Goal: Transaction & Acquisition: Download file/media

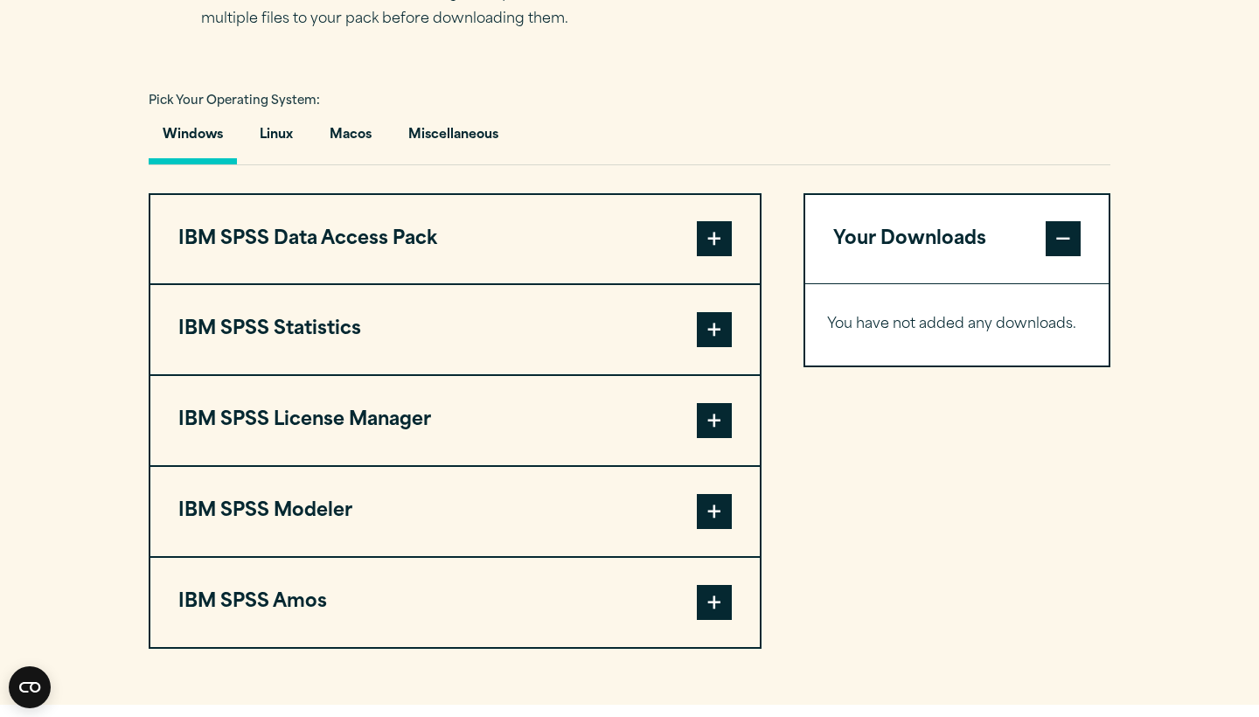
scroll to position [1206, 0]
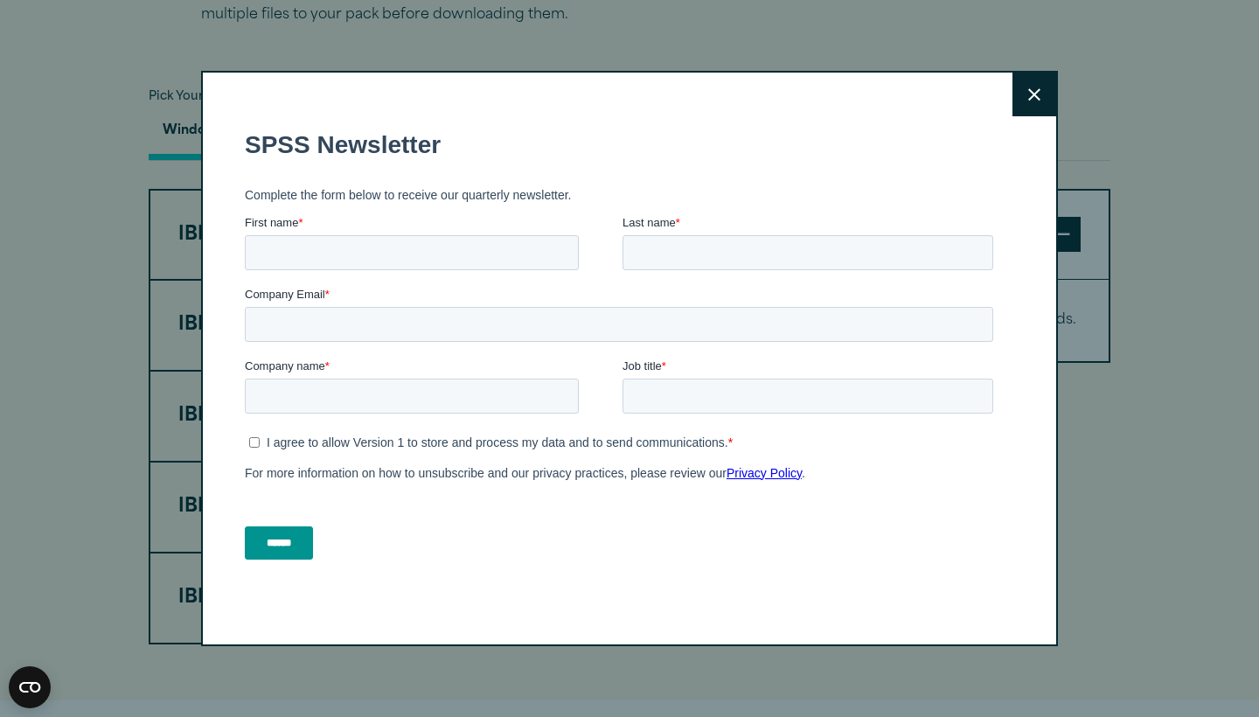
click at [641, 360] on form "SPSS Newsletter Complete the form below to receive our quarterly newsletter. Fi…" at bounding box center [623, 345] width 756 height 460
click at [1033, 104] on button "Close" at bounding box center [1035, 95] width 44 height 44
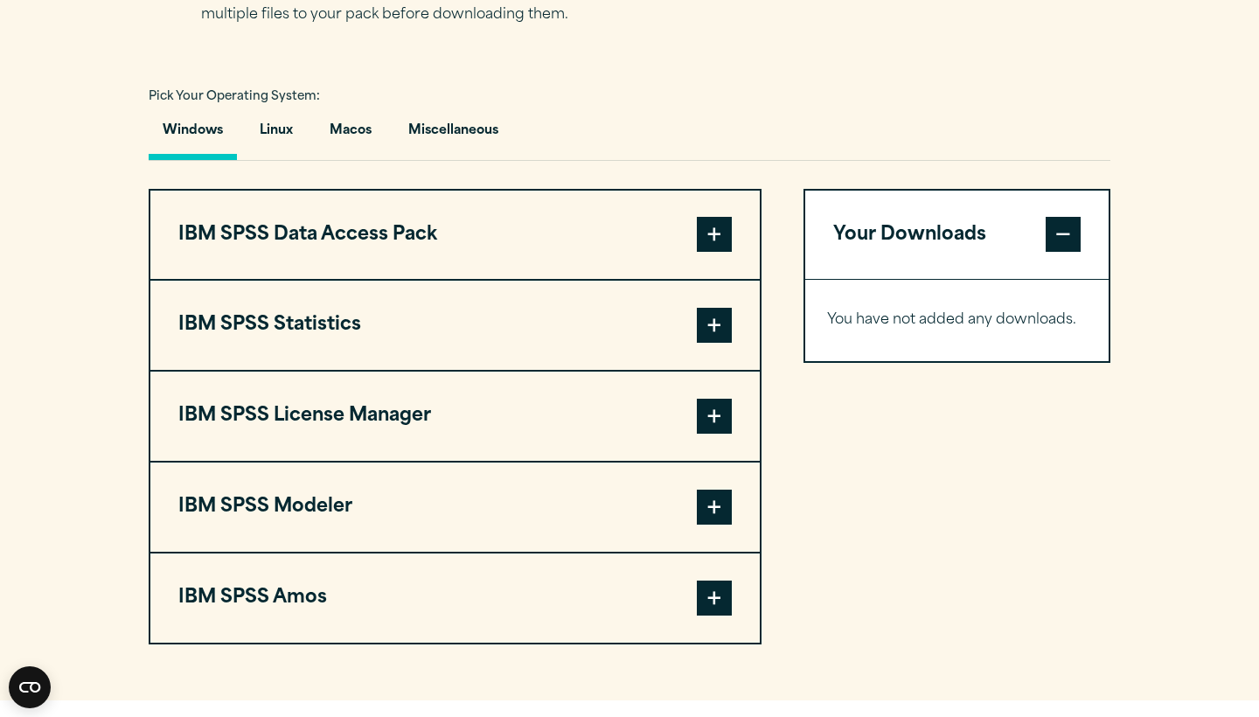
click at [720, 343] on span at bounding box center [714, 325] width 35 height 35
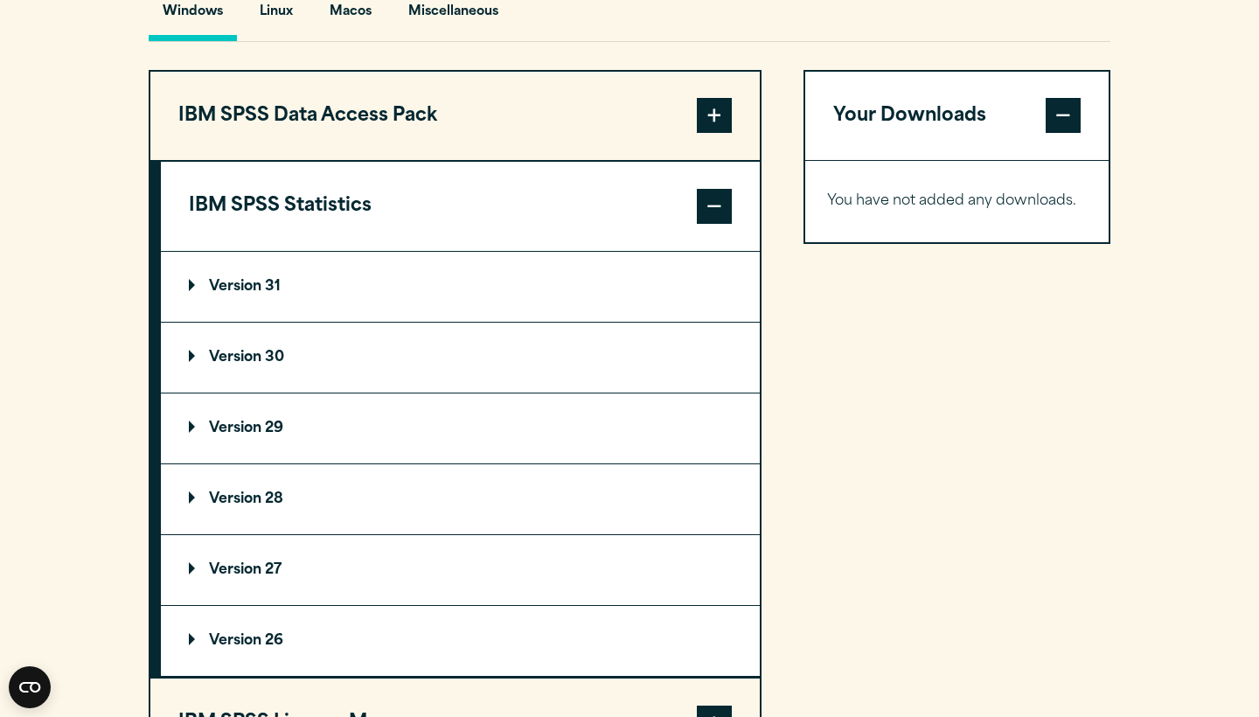
scroll to position [1328, 0]
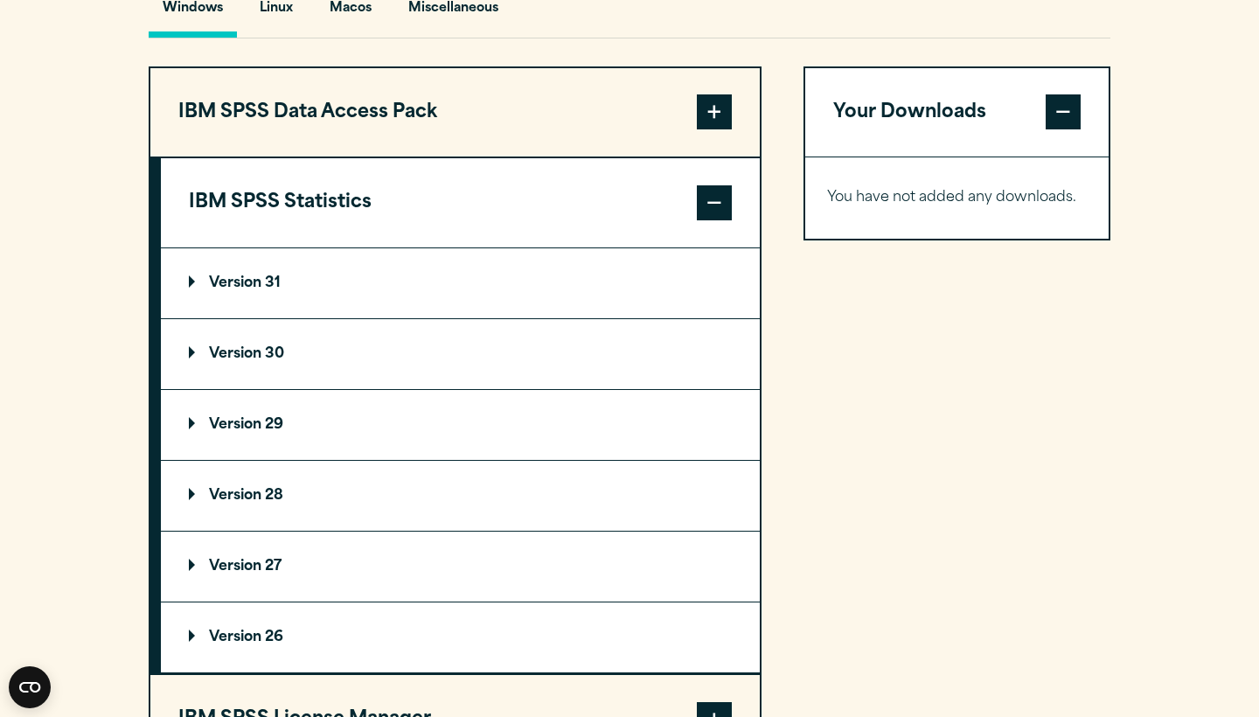
click at [284, 361] on p "Version 30" at bounding box center [236, 354] width 95 height 14
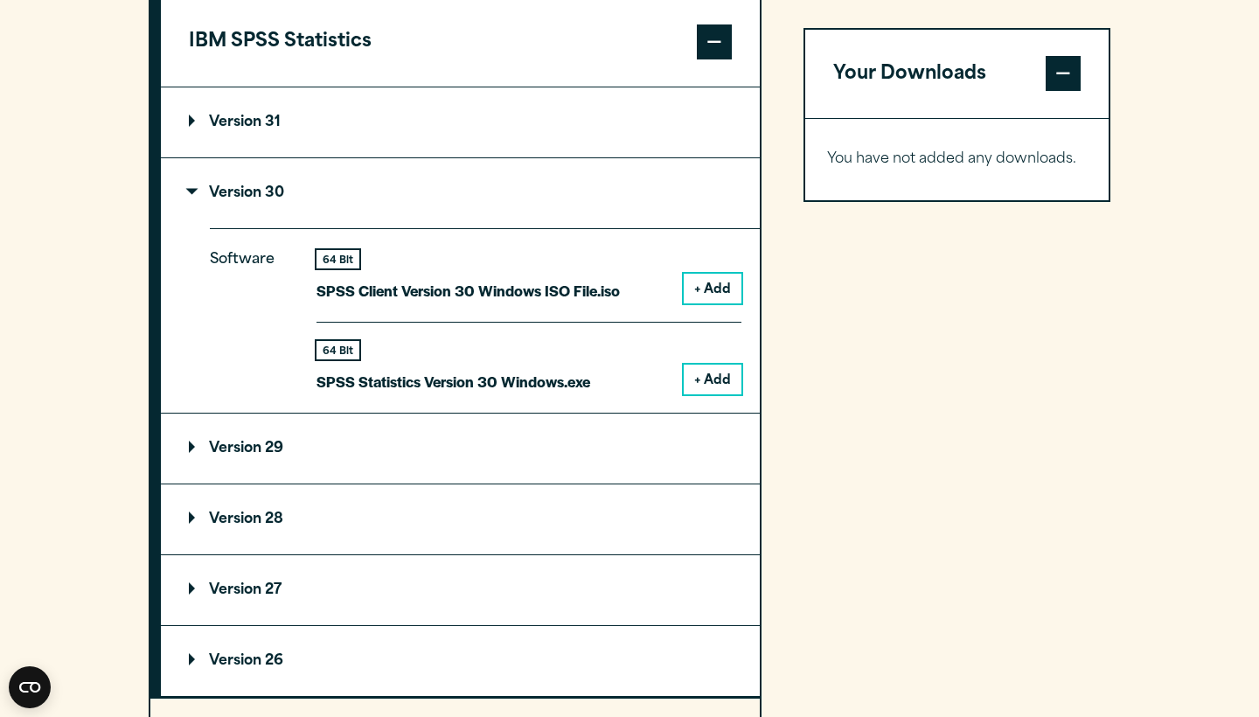
scroll to position [1492, 0]
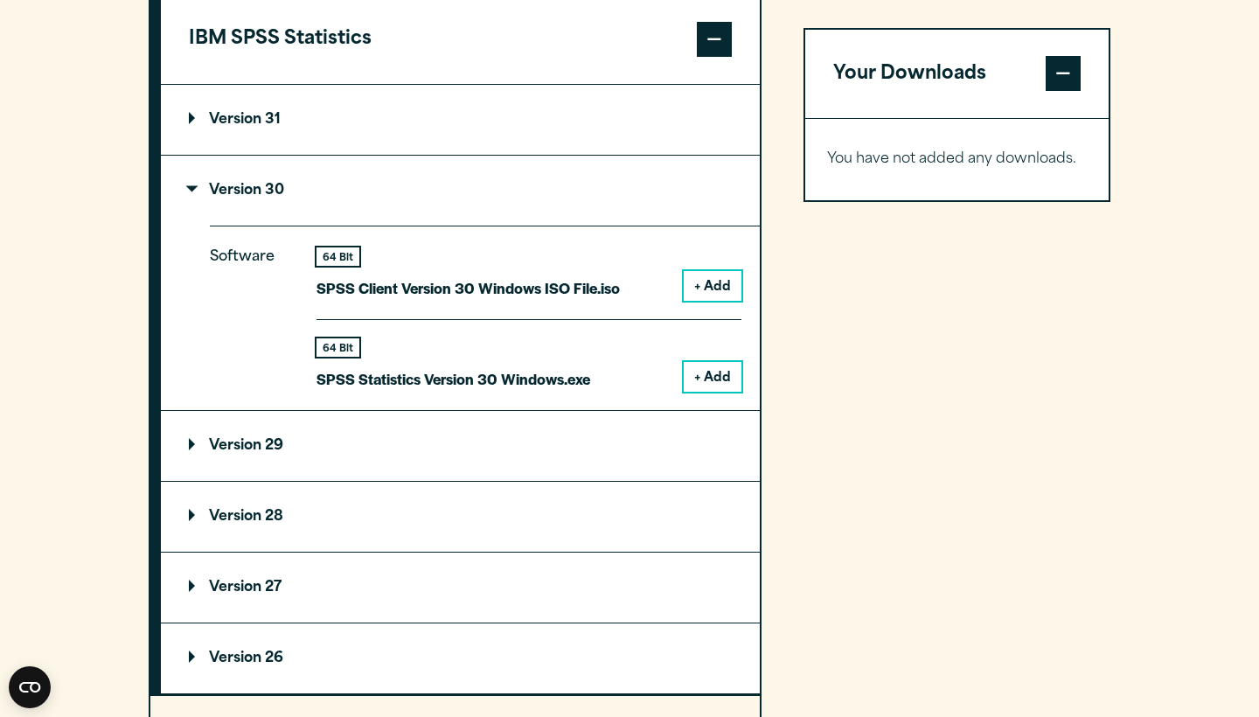
click at [703, 392] on button "+ Add" at bounding box center [713, 377] width 58 height 30
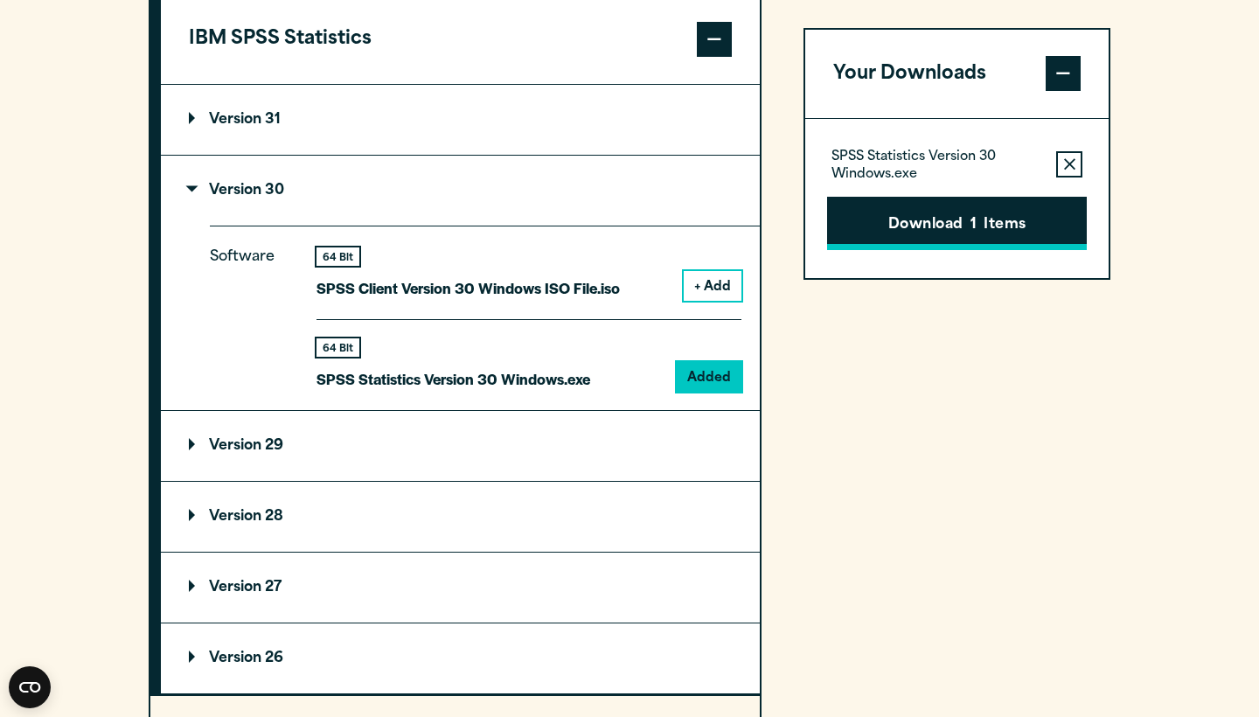
click at [950, 225] on button "Download 1 Items" at bounding box center [957, 224] width 260 height 54
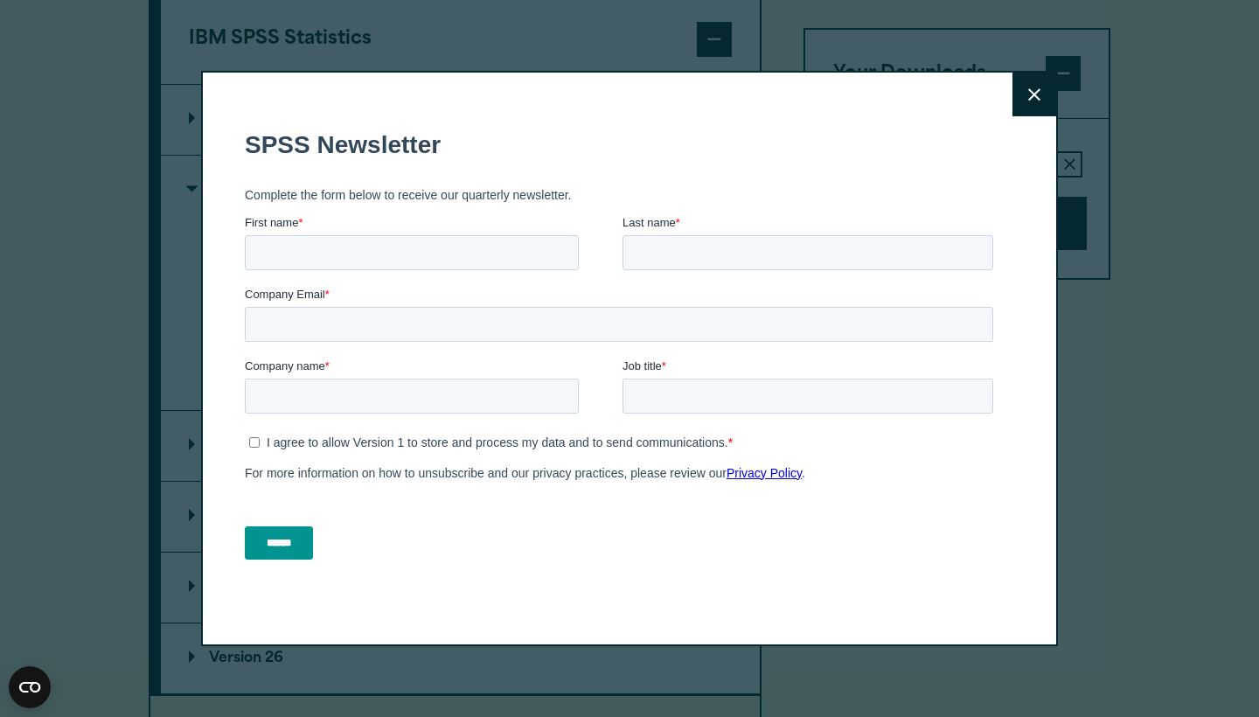
click at [334, 411] on form "SPSS Newsletter Complete the form below to receive our quarterly newsletter. Fi…" at bounding box center [623, 345] width 756 height 460
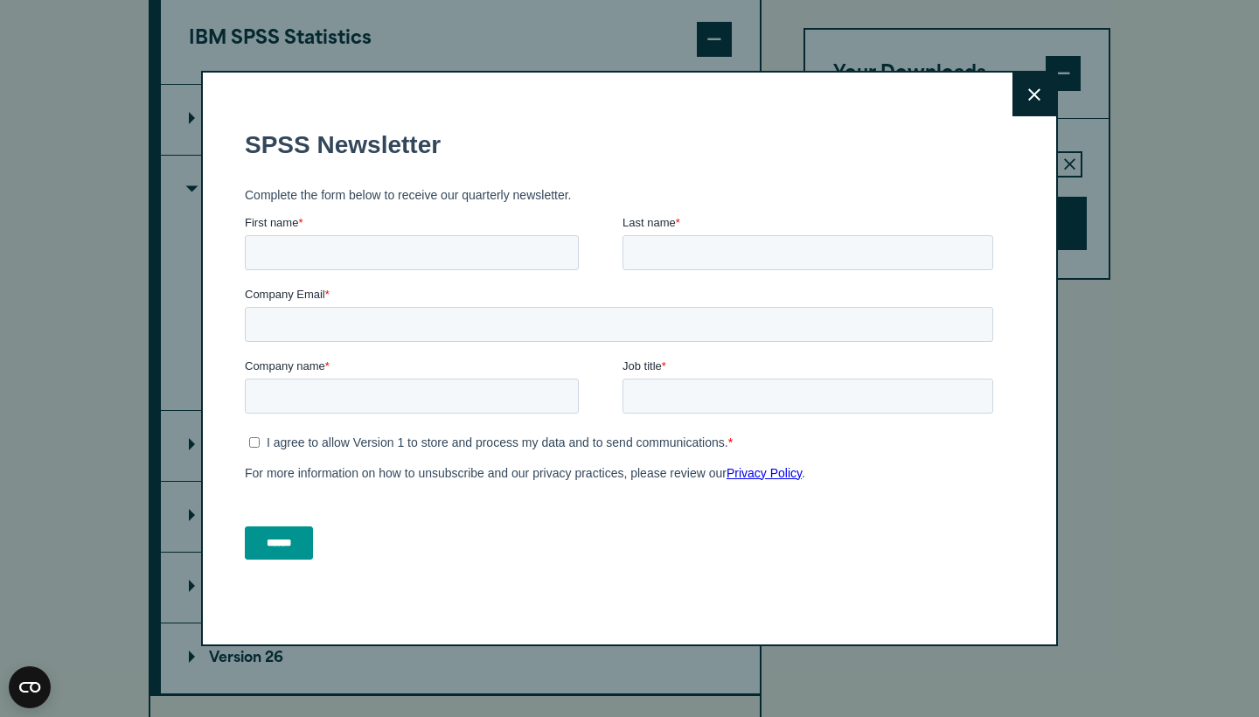
click at [1052, 86] on button "Close" at bounding box center [1035, 95] width 44 height 44
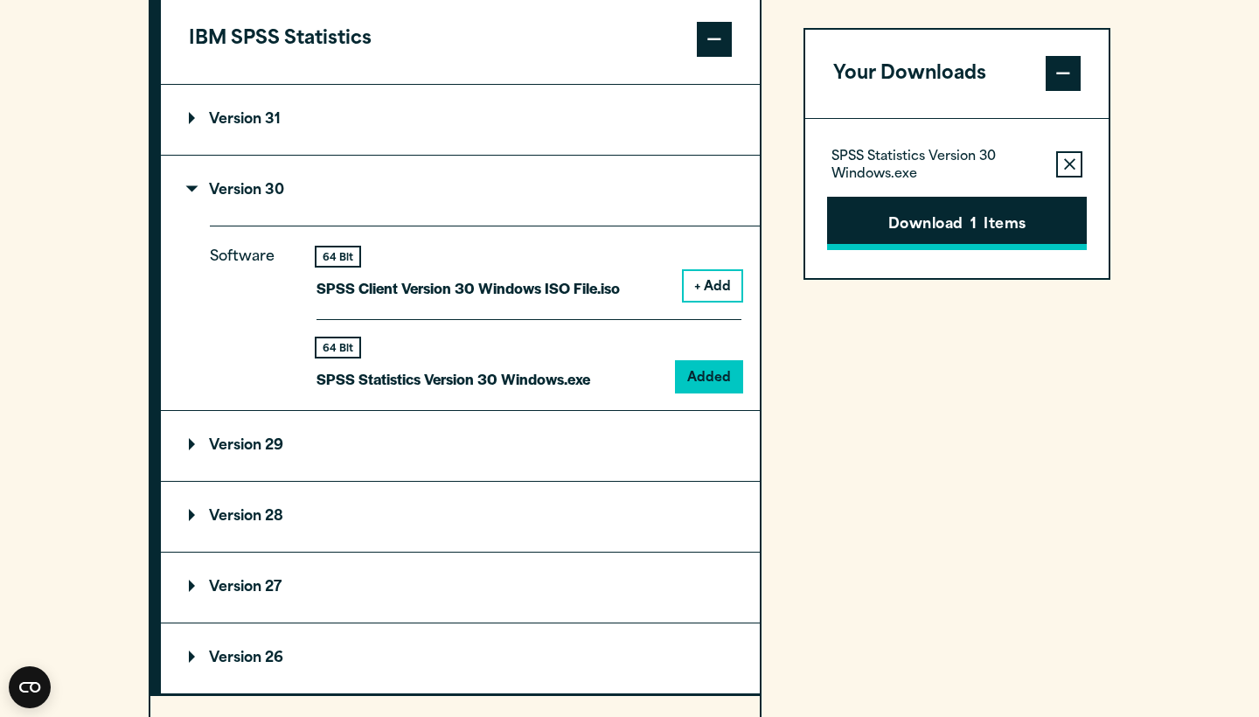
click at [911, 217] on button "Download 1 Items" at bounding box center [957, 224] width 260 height 54
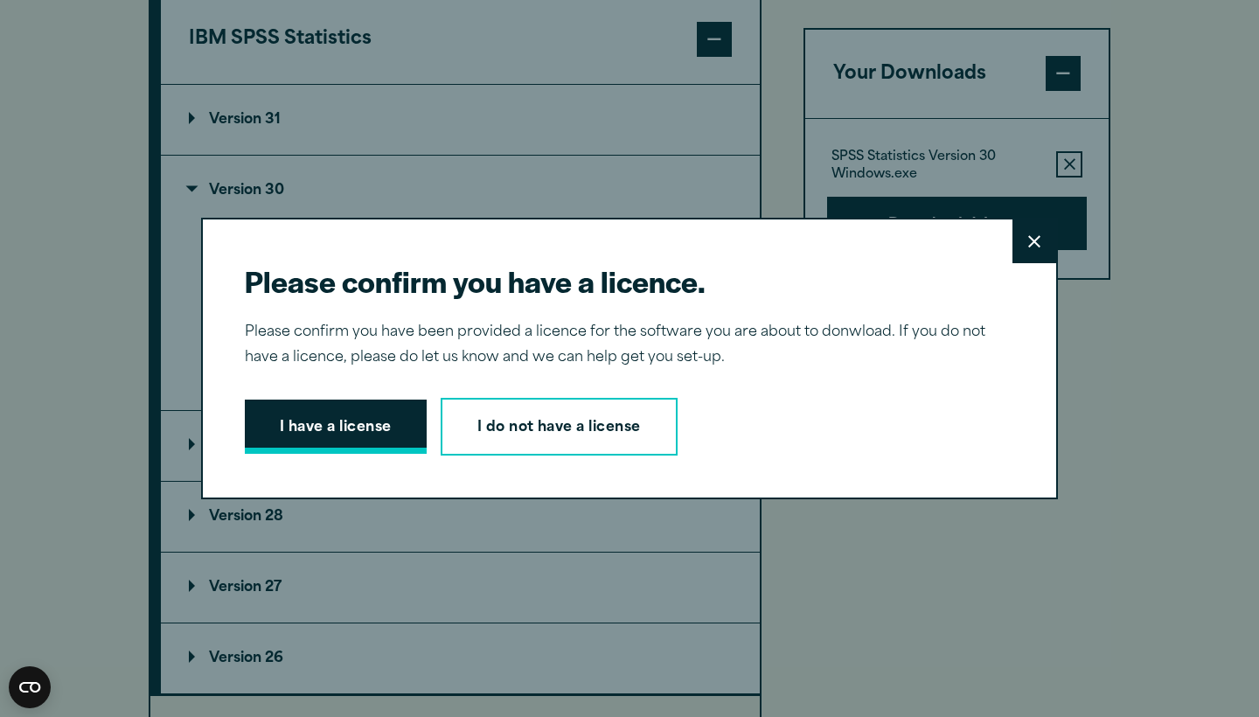
click at [310, 437] on button "I have a license" at bounding box center [336, 427] width 182 height 54
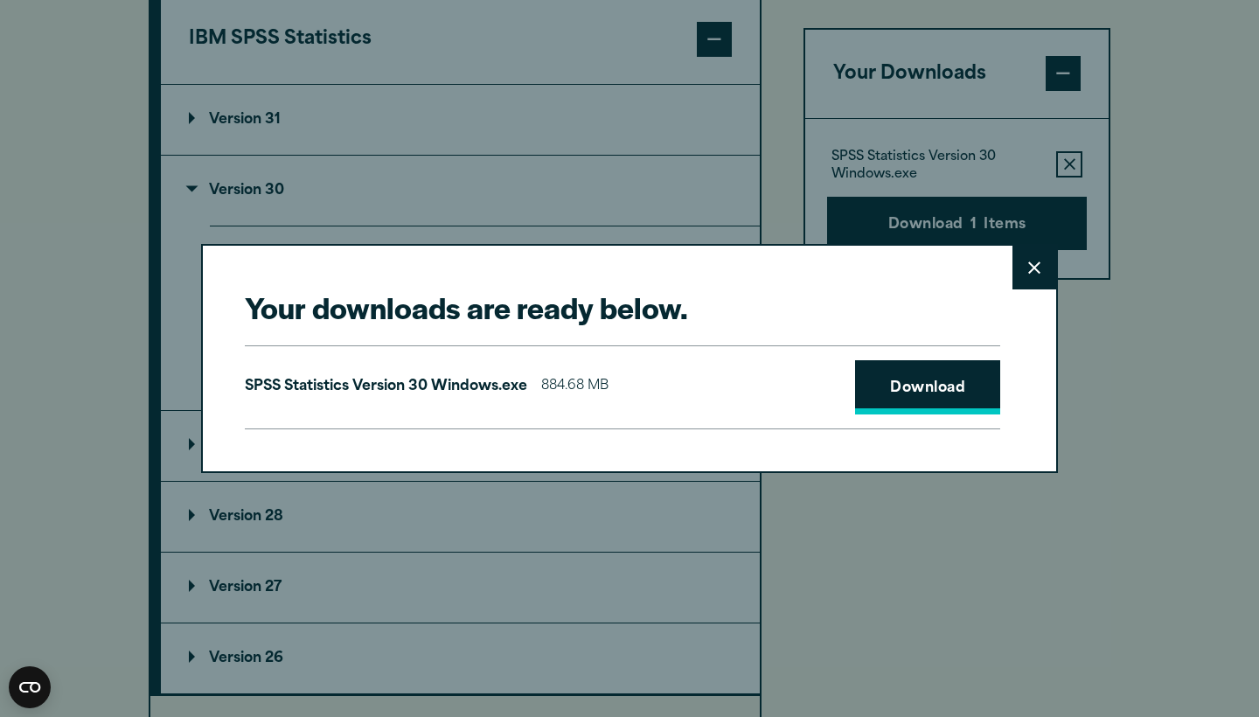
click at [935, 387] on link "Download" at bounding box center [927, 387] width 145 height 54
click at [1027, 264] on button "Close" at bounding box center [1035, 268] width 44 height 44
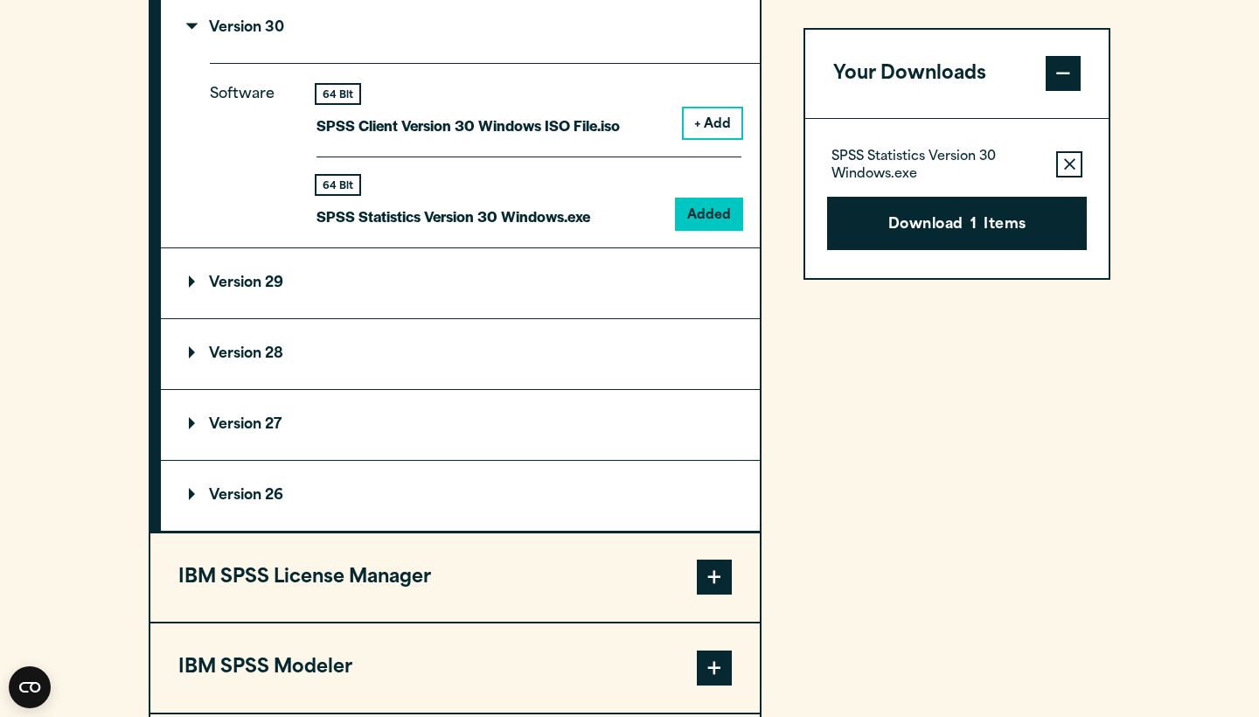
scroll to position [1656, 0]
click at [991, 99] on button "Your Downloads" at bounding box center [956, 74] width 303 height 89
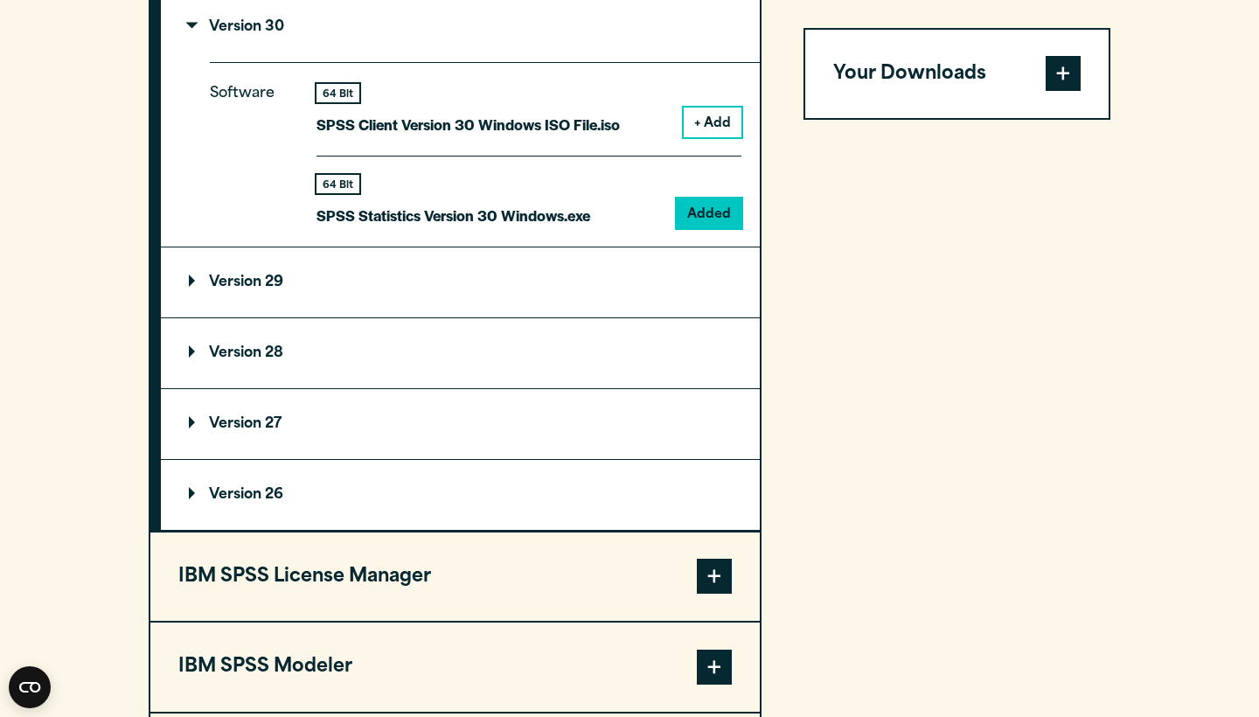
click at [991, 99] on button "Your Downloads" at bounding box center [956, 74] width 303 height 89
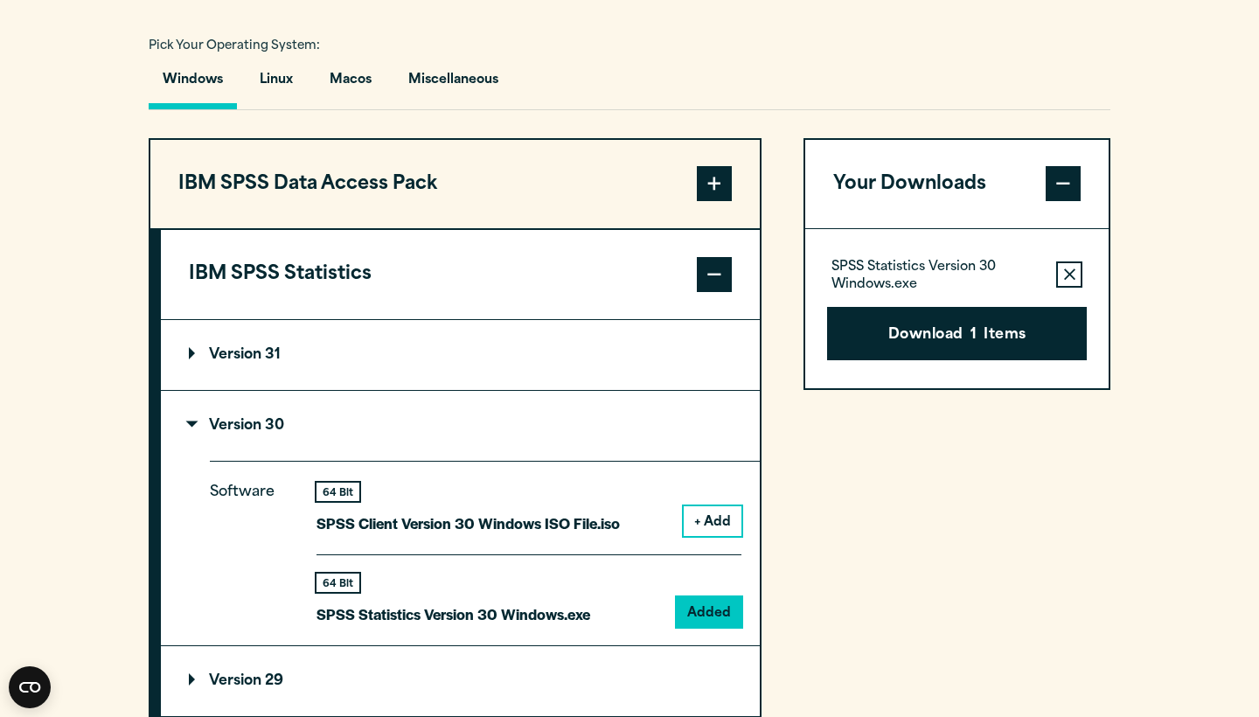
scroll to position [1261, 0]
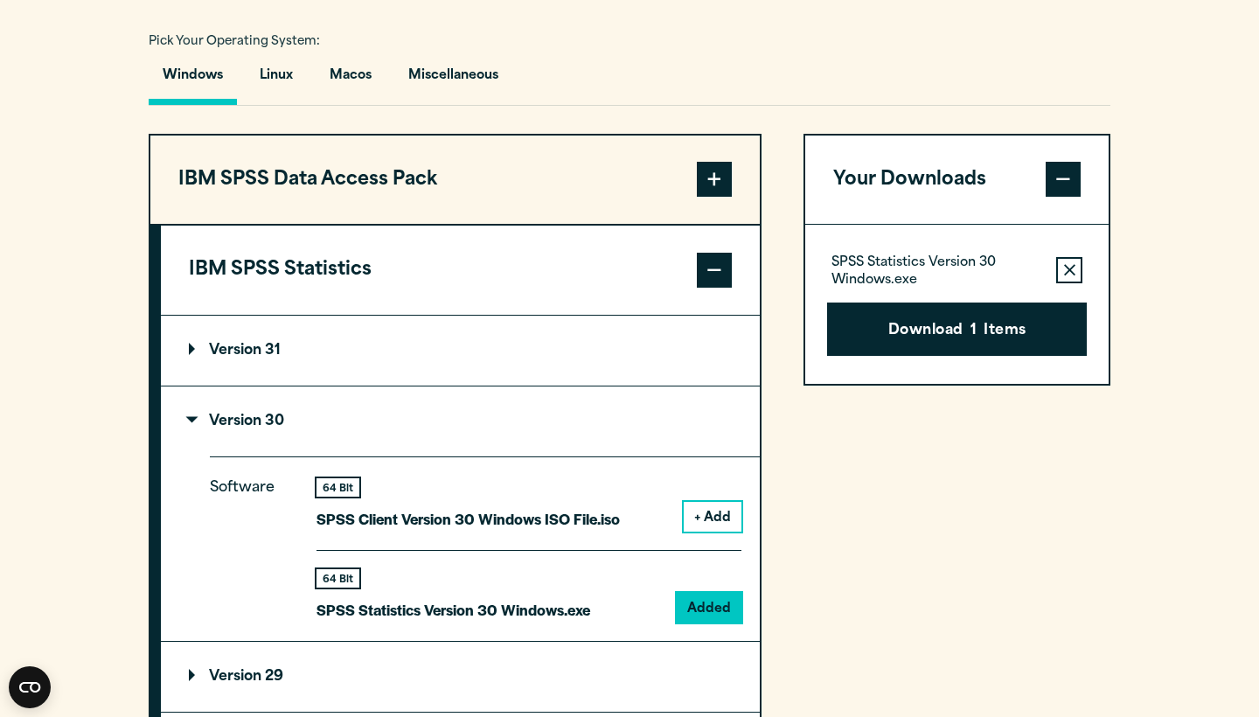
click at [719, 197] on span at bounding box center [714, 179] width 35 height 35
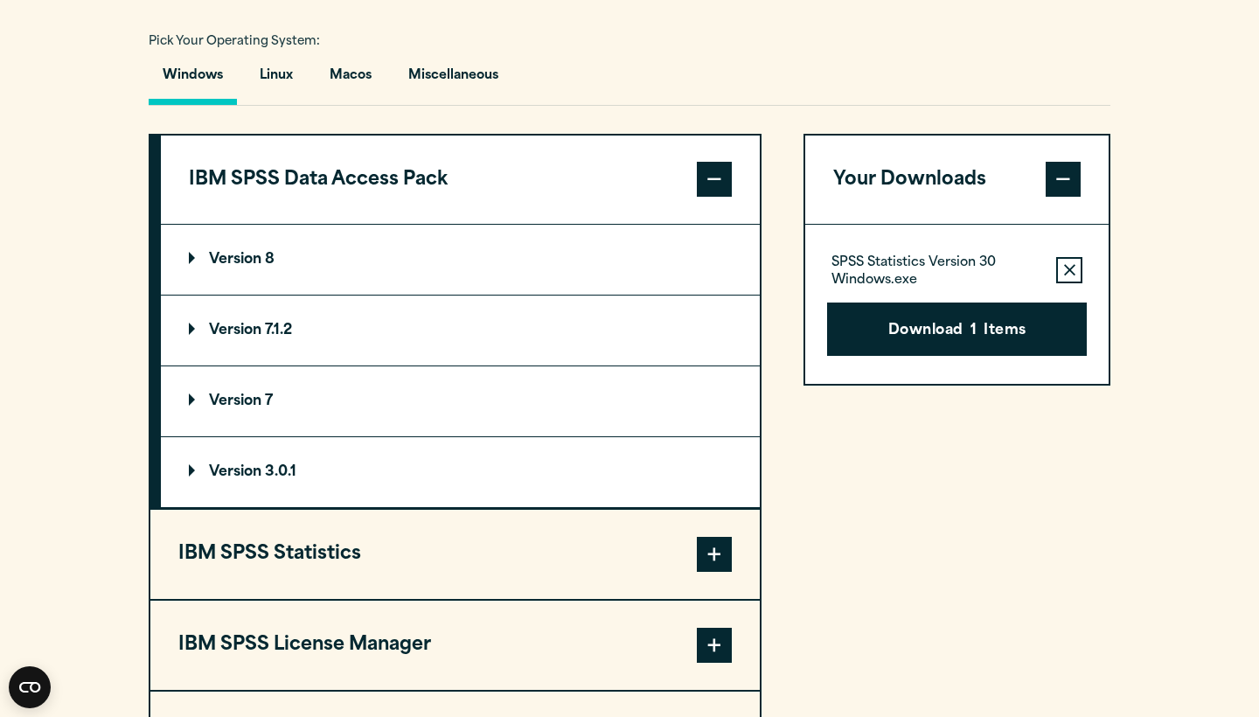
click at [719, 197] on span at bounding box center [714, 179] width 35 height 35
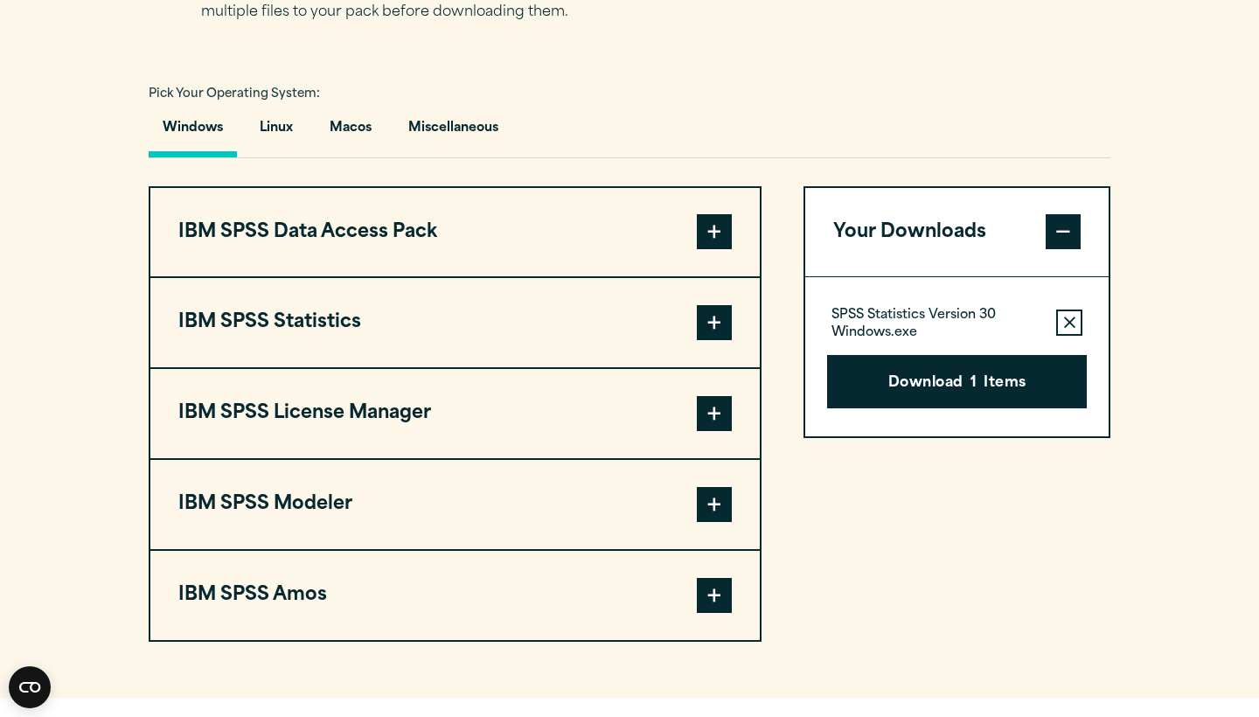
scroll to position [1207, 0]
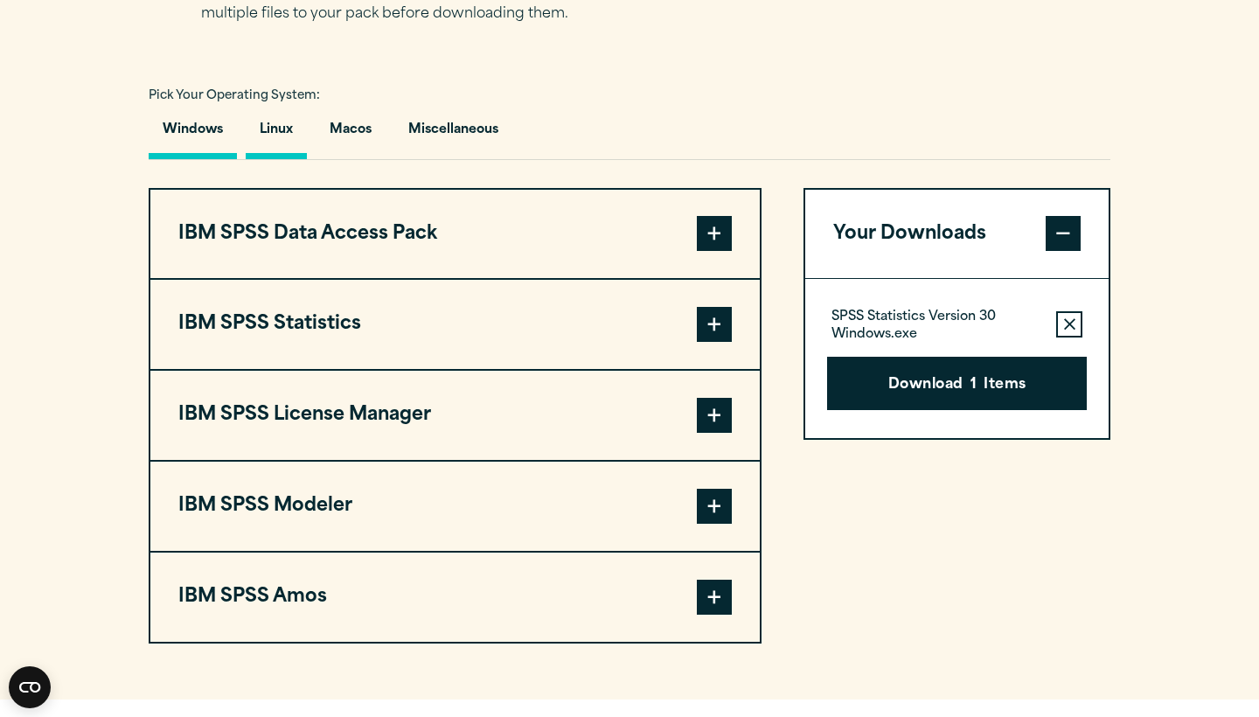
click at [285, 159] on button "Linux" at bounding box center [276, 134] width 61 height 50
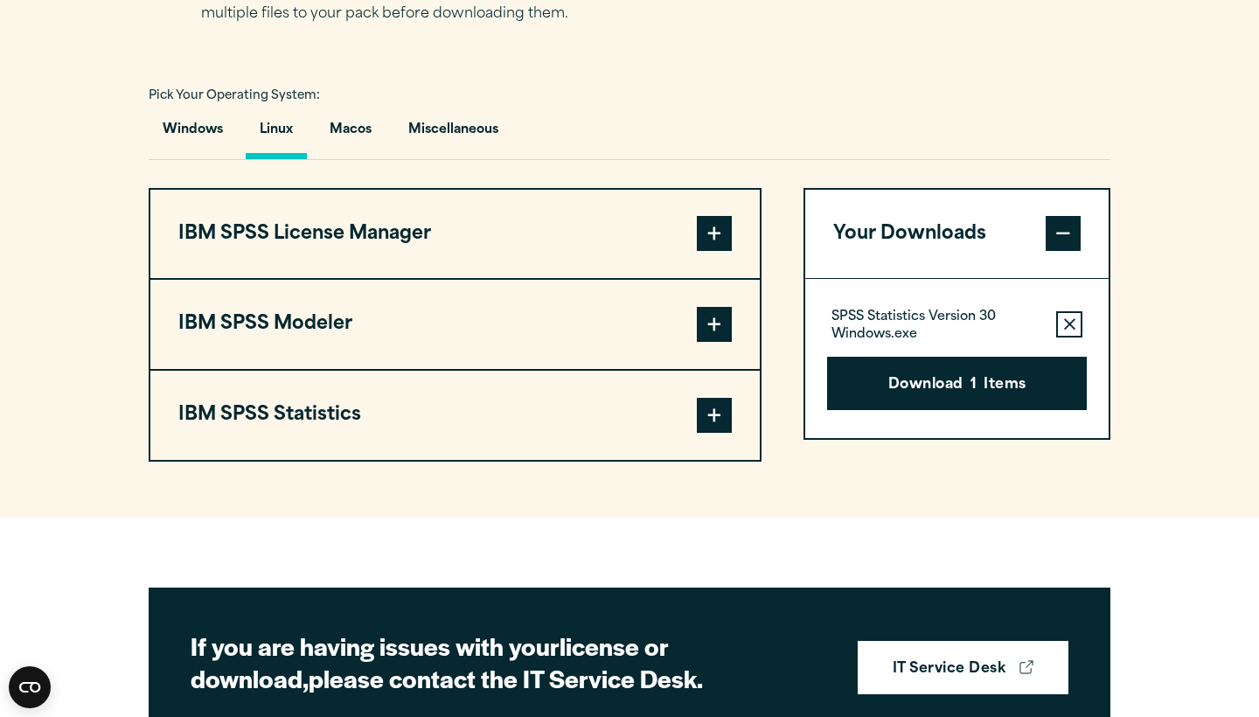
click at [717, 433] on span at bounding box center [714, 415] width 35 height 35
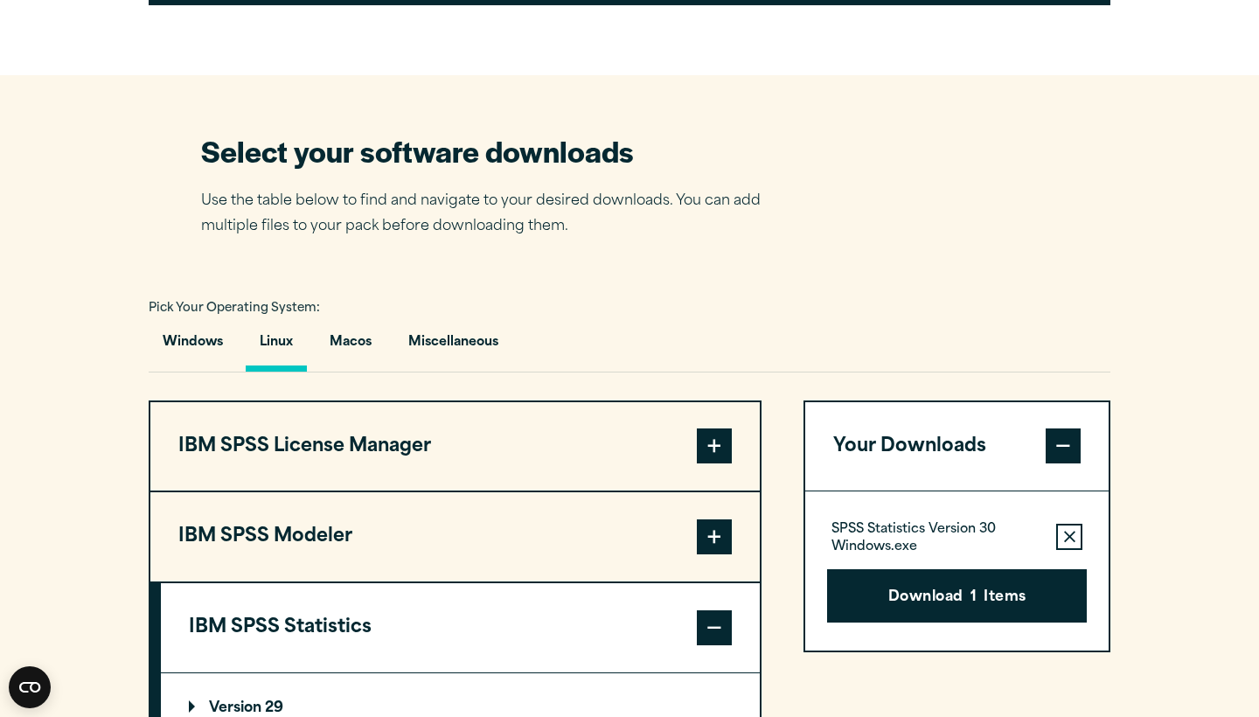
scroll to position [990, 0]
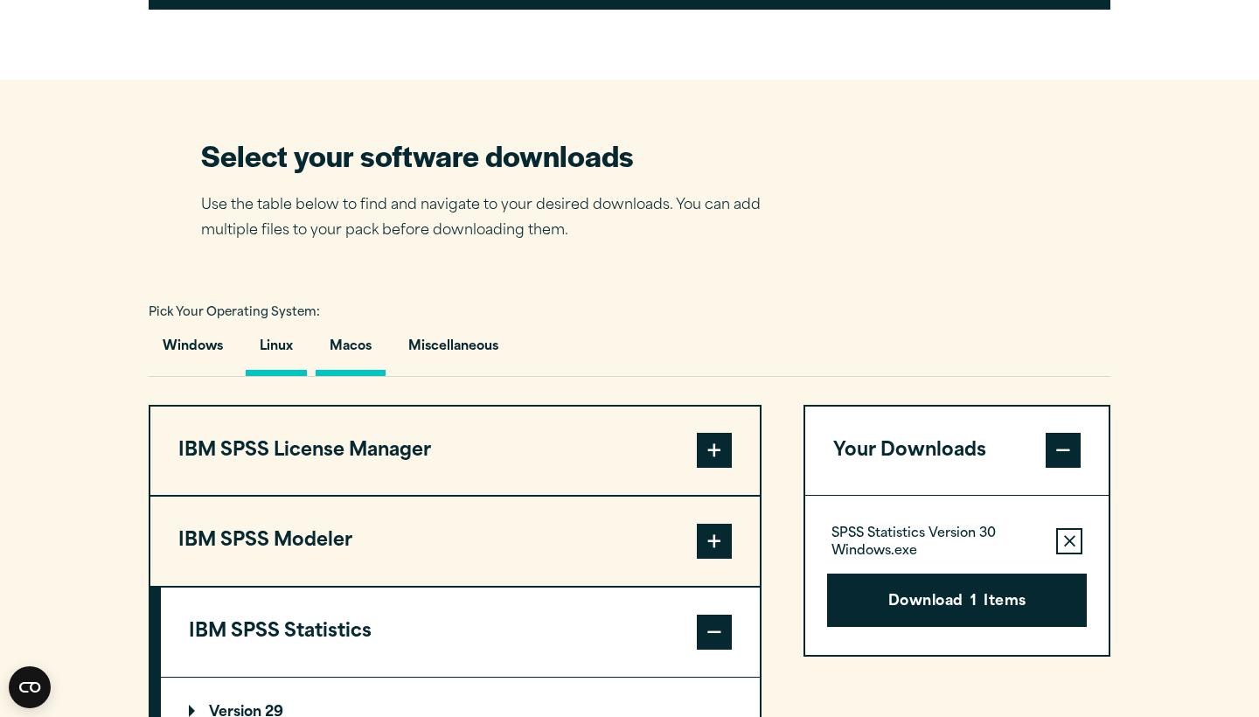
click at [359, 376] on button "Macos" at bounding box center [351, 351] width 70 height 50
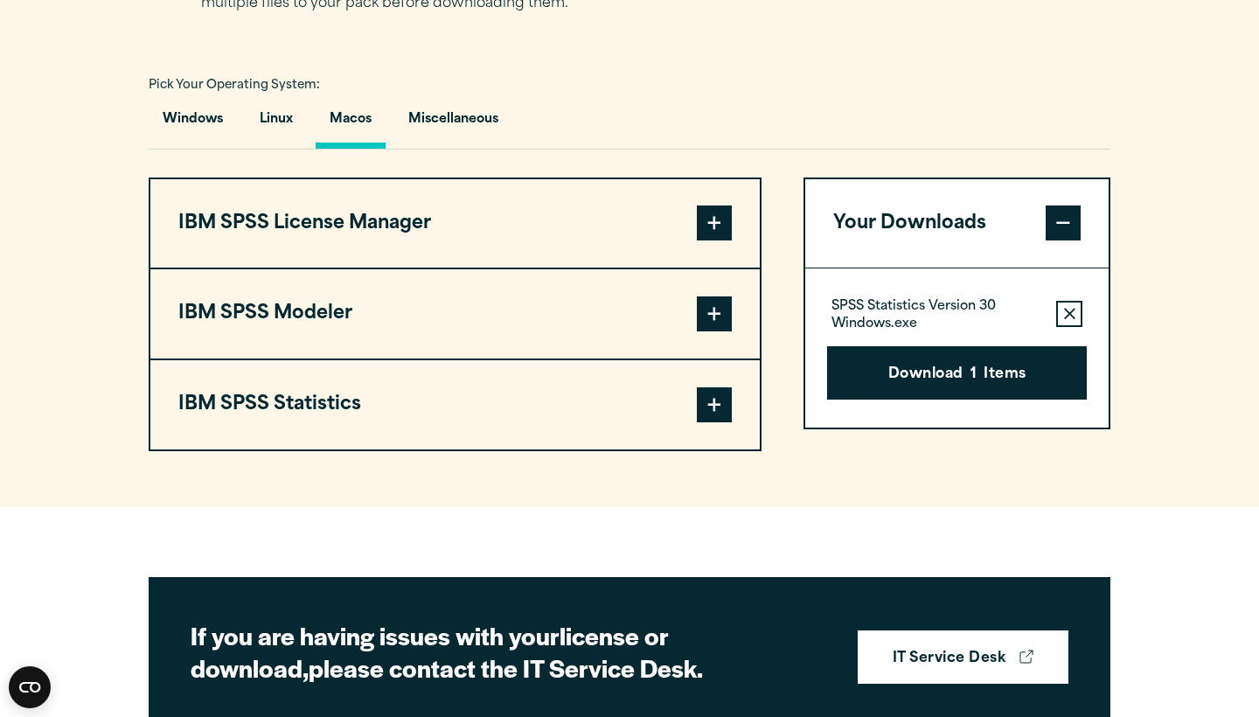
scroll to position [1218, 0]
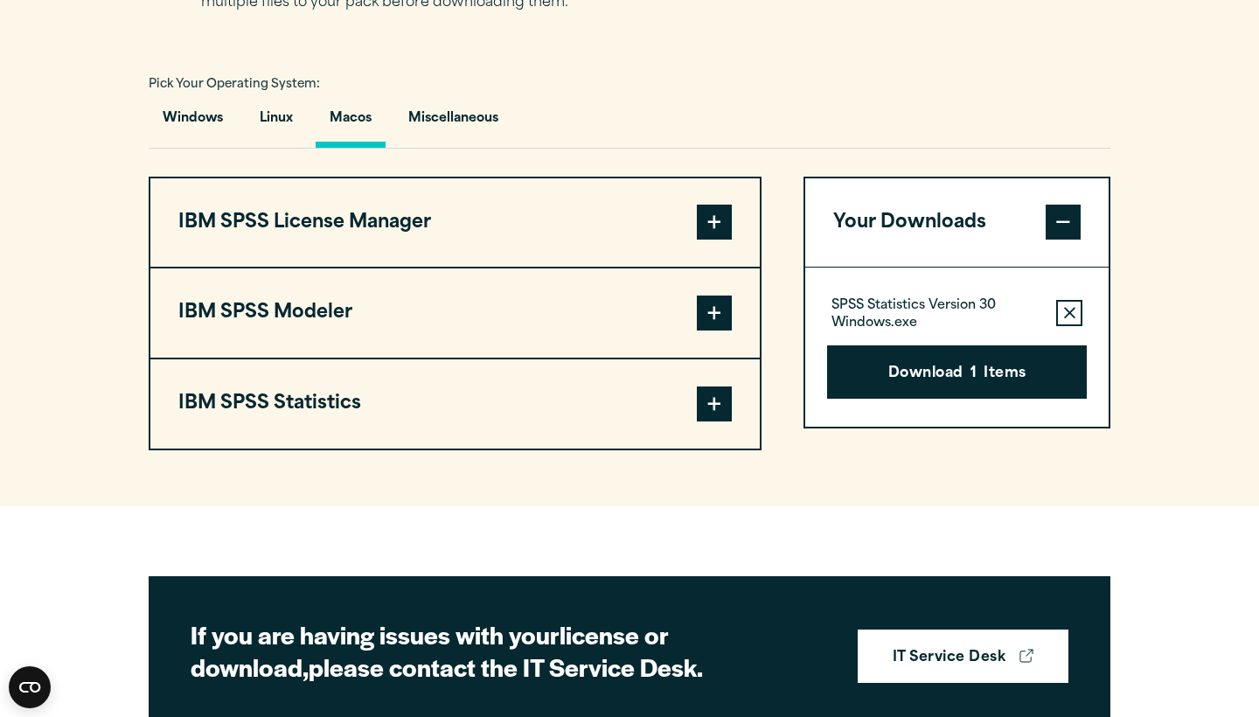
click at [715, 422] on span at bounding box center [714, 404] width 35 height 35
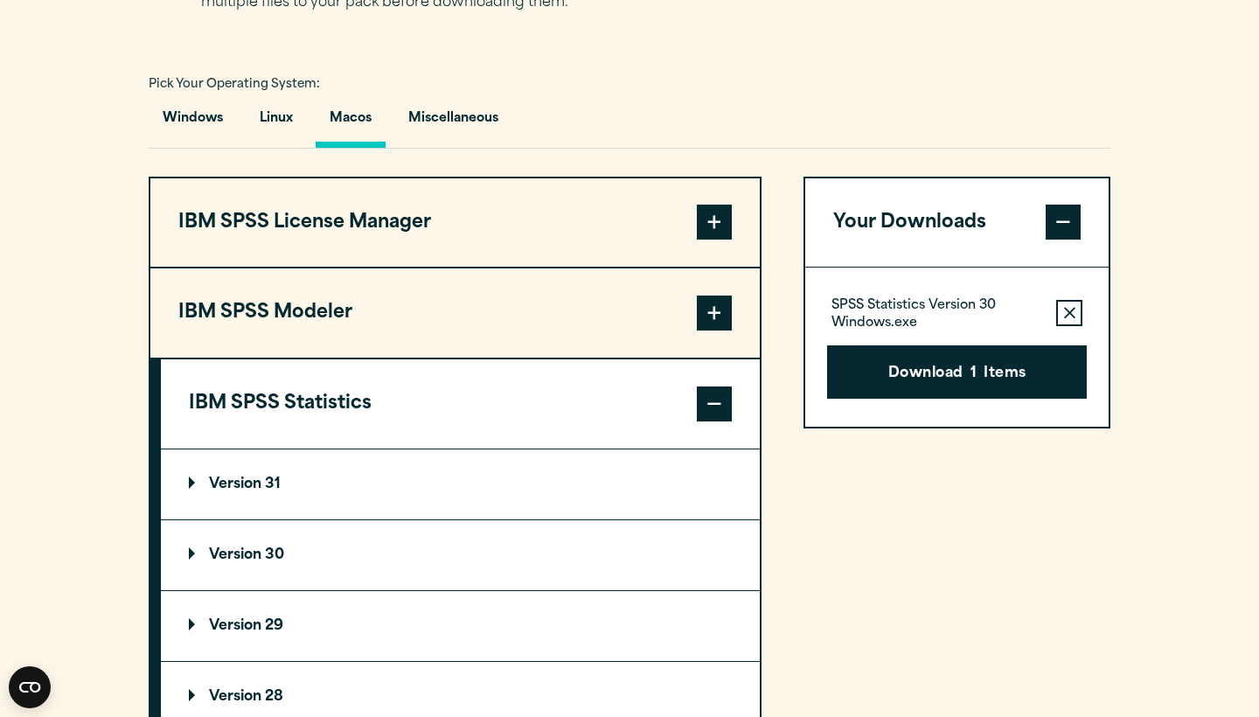
click at [248, 562] on p "Version 30" at bounding box center [236, 555] width 95 height 14
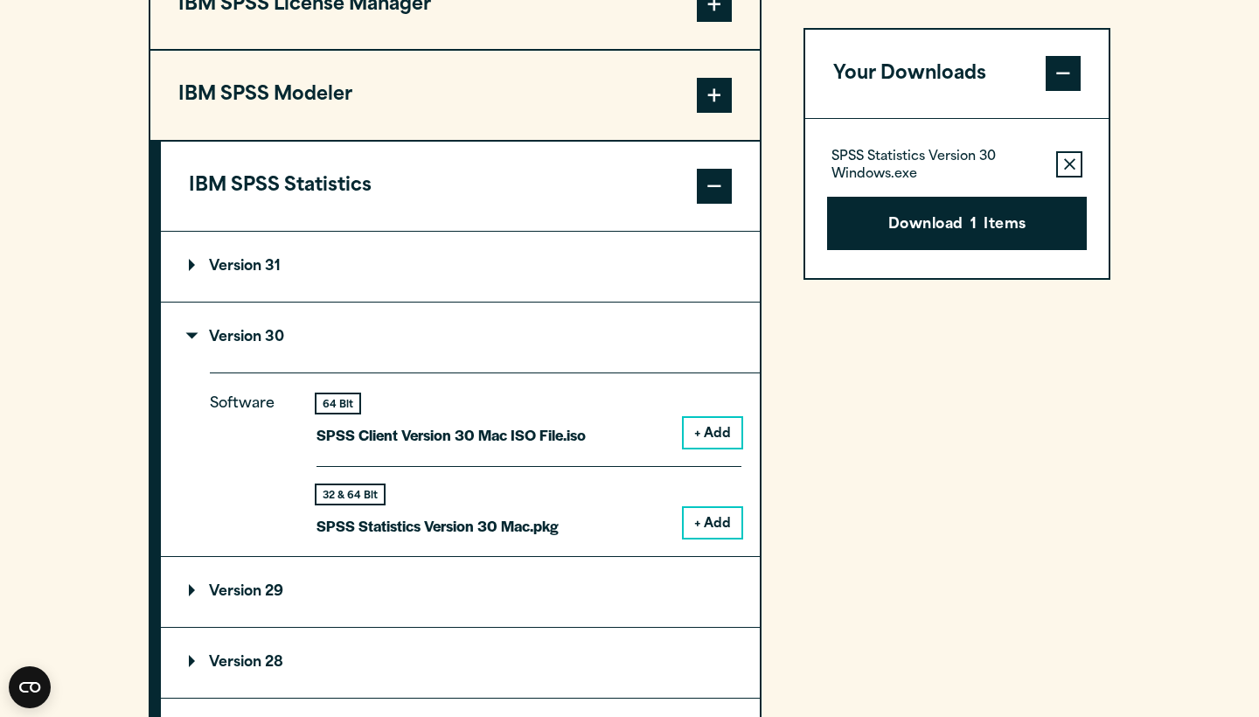
scroll to position [1440, 0]
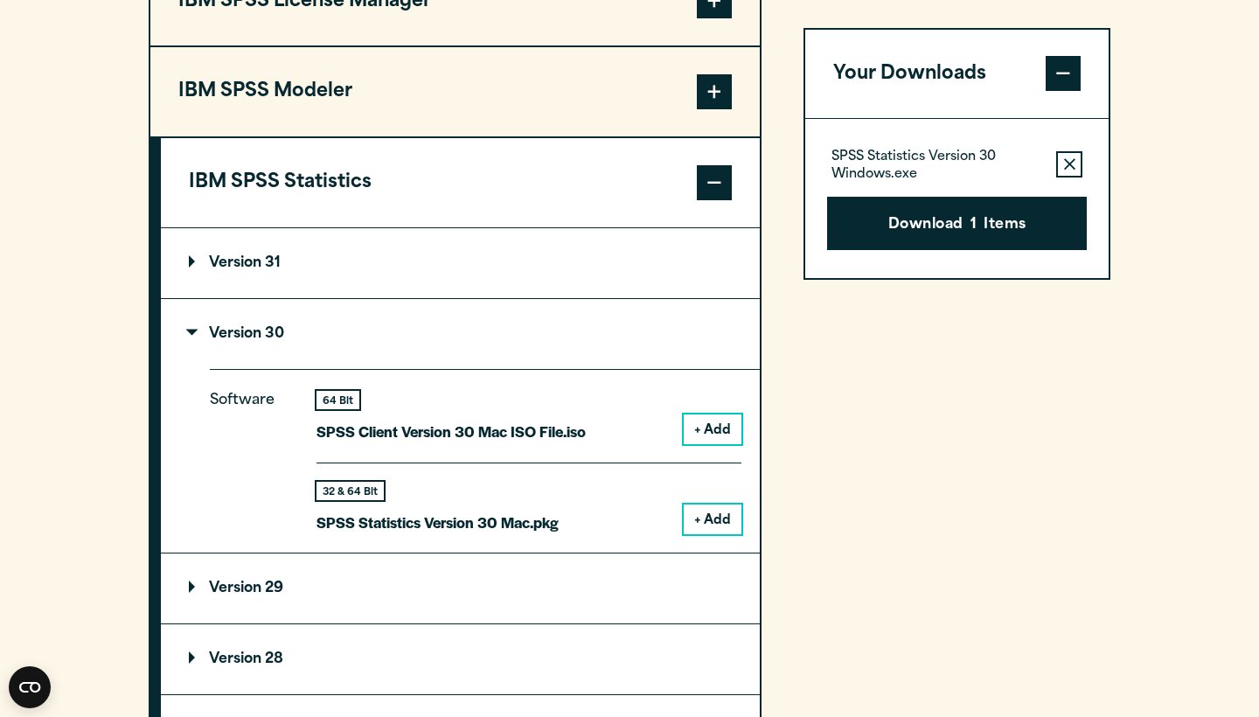
click at [826, 427] on div "Your Downloads SPSS Statistics Version 30 Windows.exe Remove this item from you…" at bounding box center [957, 397] width 307 height 884
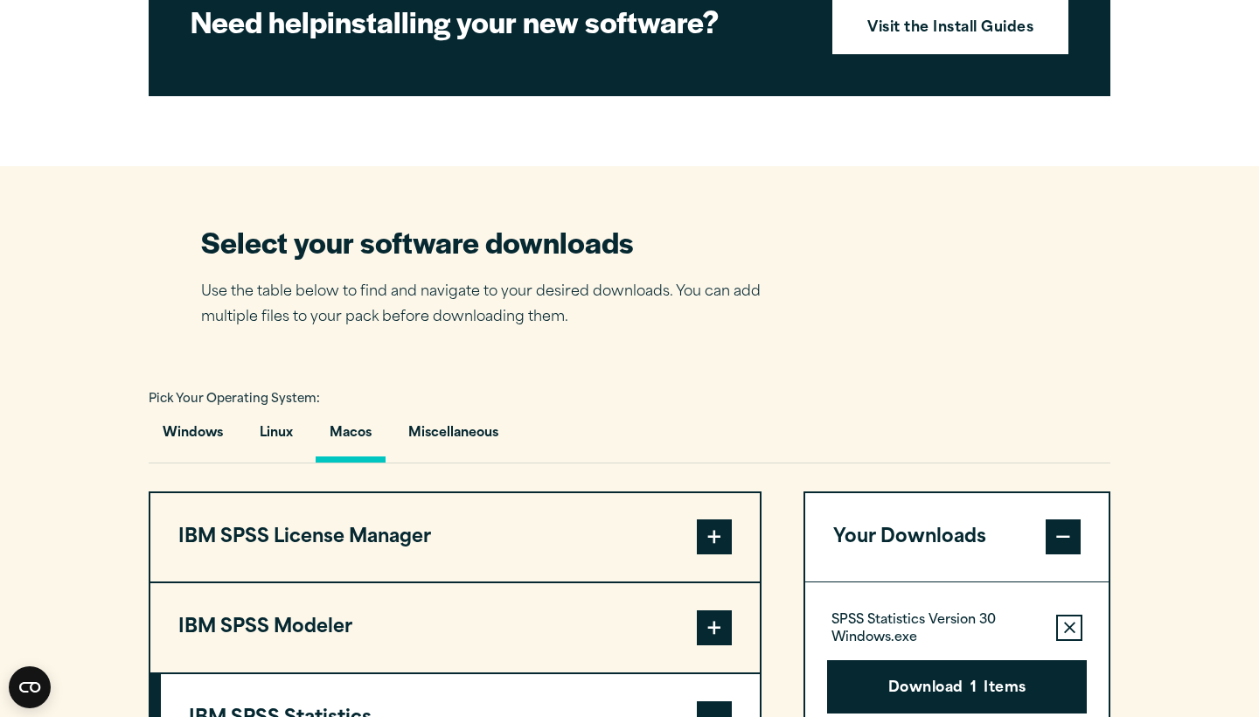
scroll to position [902, 0]
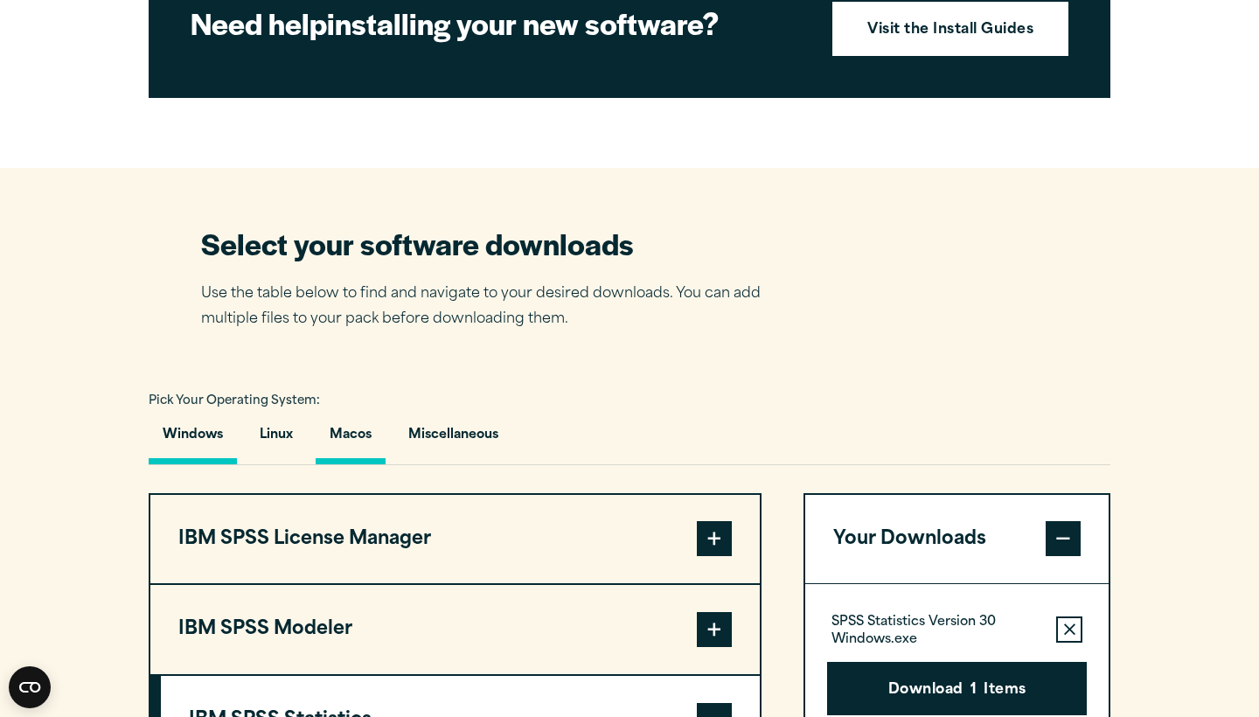
click at [184, 464] on button "Windows" at bounding box center [193, 440] width 88 height 50
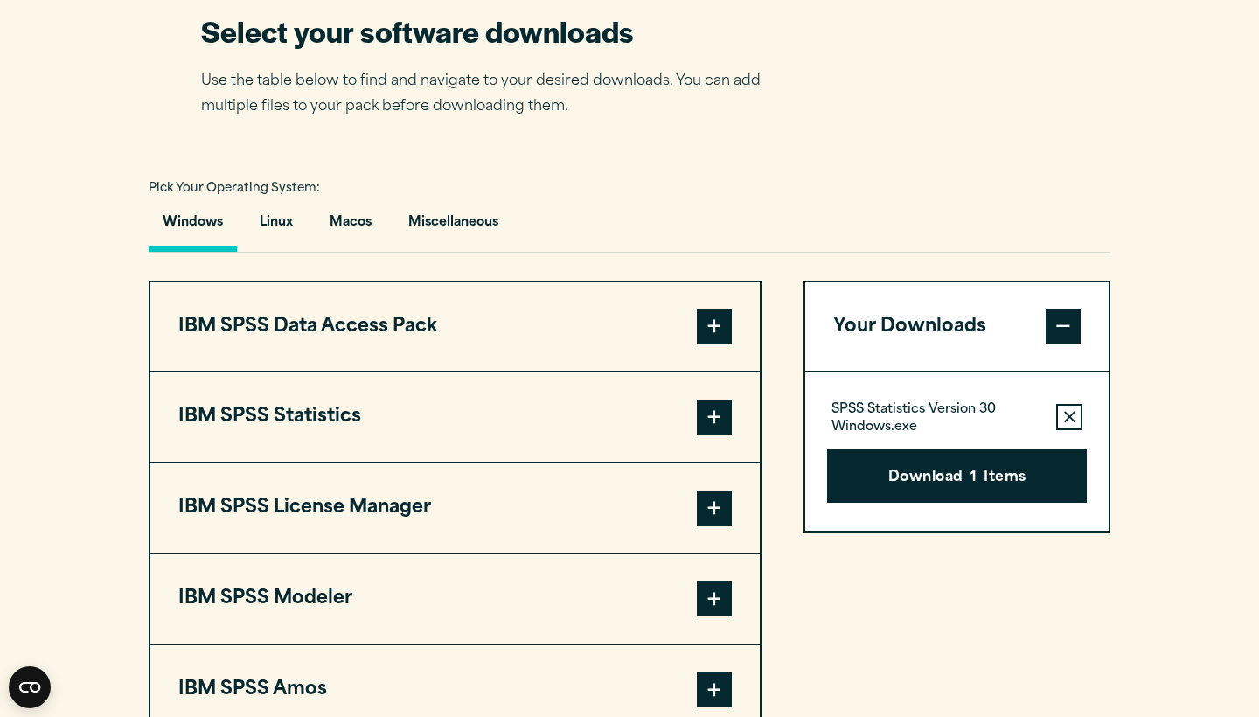
scroll to position [1115, 0]
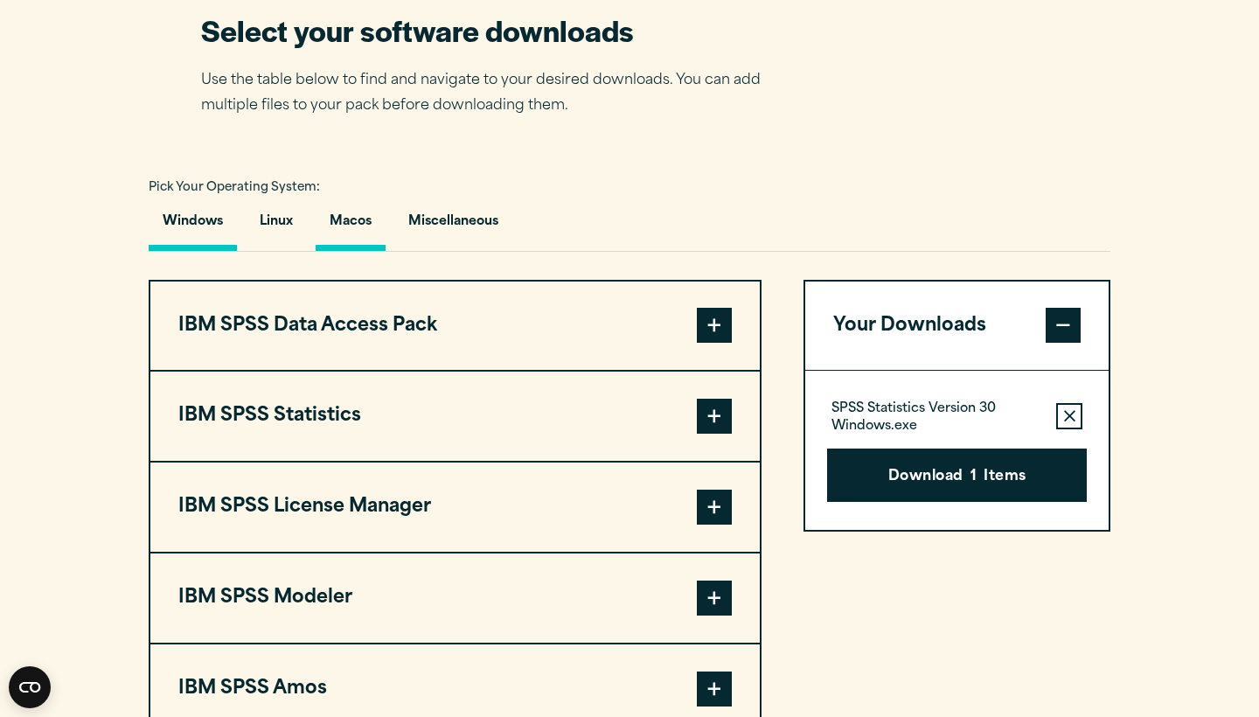
click at [347, 251] on button "Macos" at bounding box center [351, 226] width 70 height 50
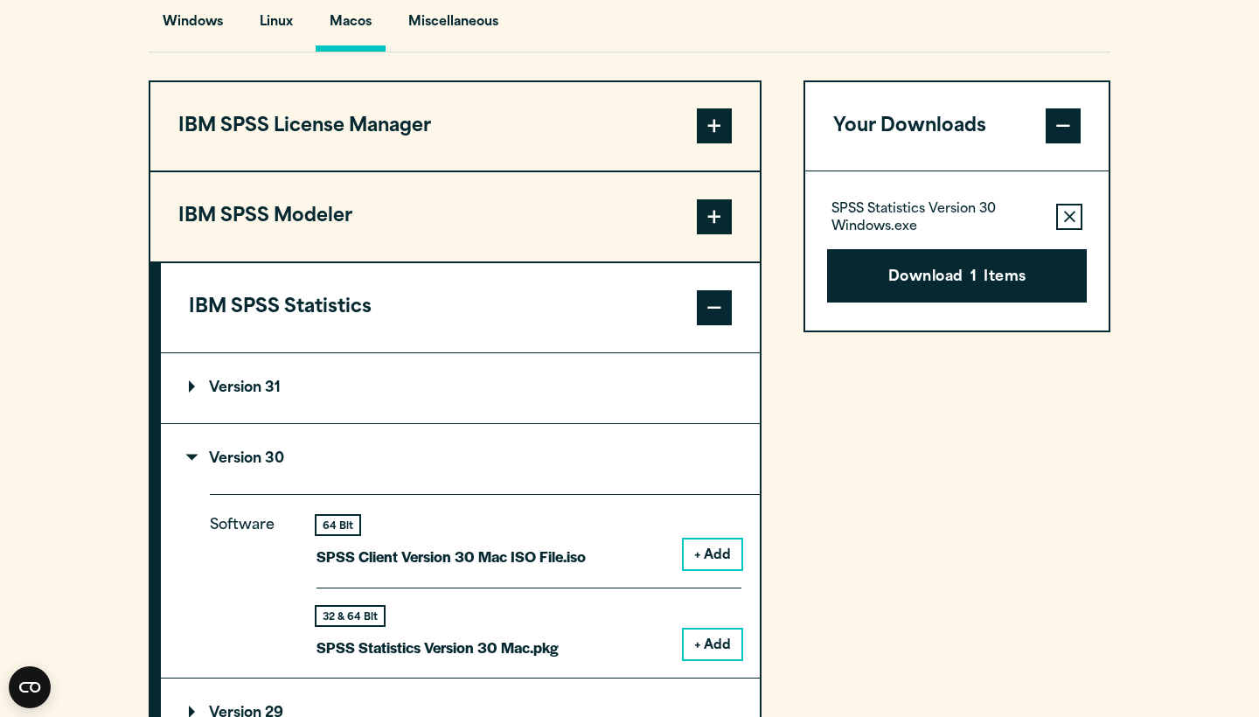
scroll to position [1334, 0]
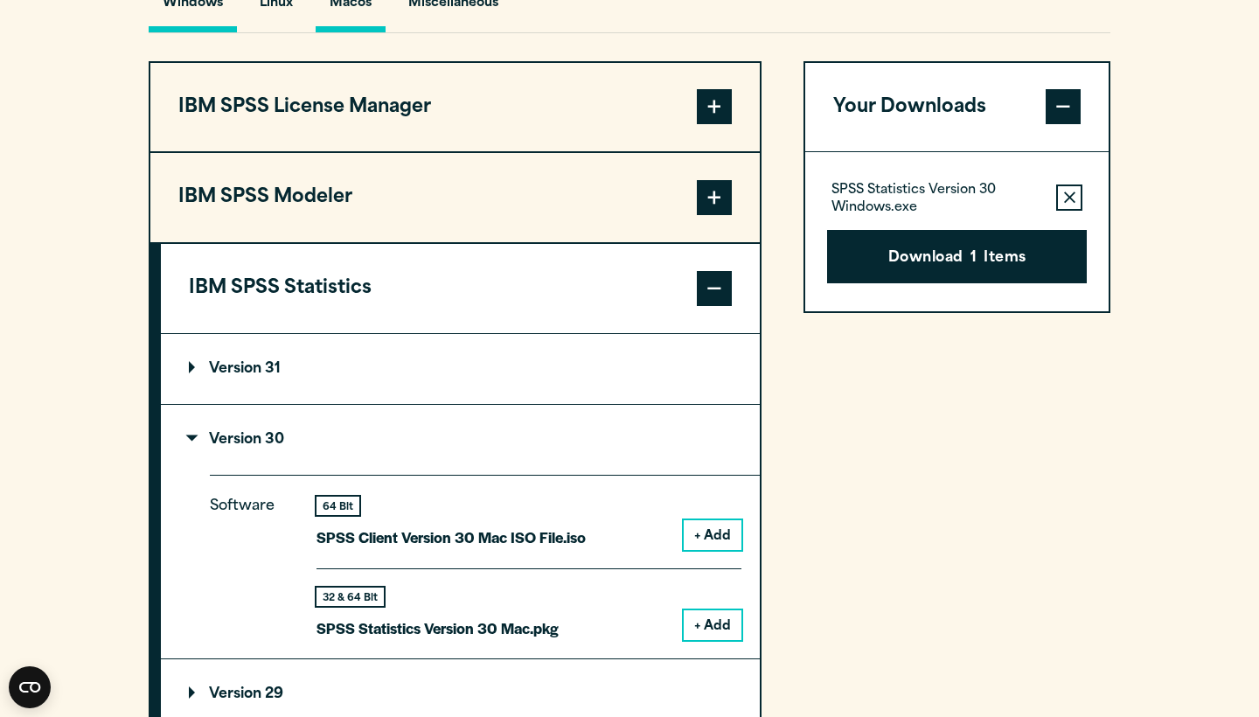
click at [206, 30] on button "Windows" at bounding box center [193, 8] width 88 height 50
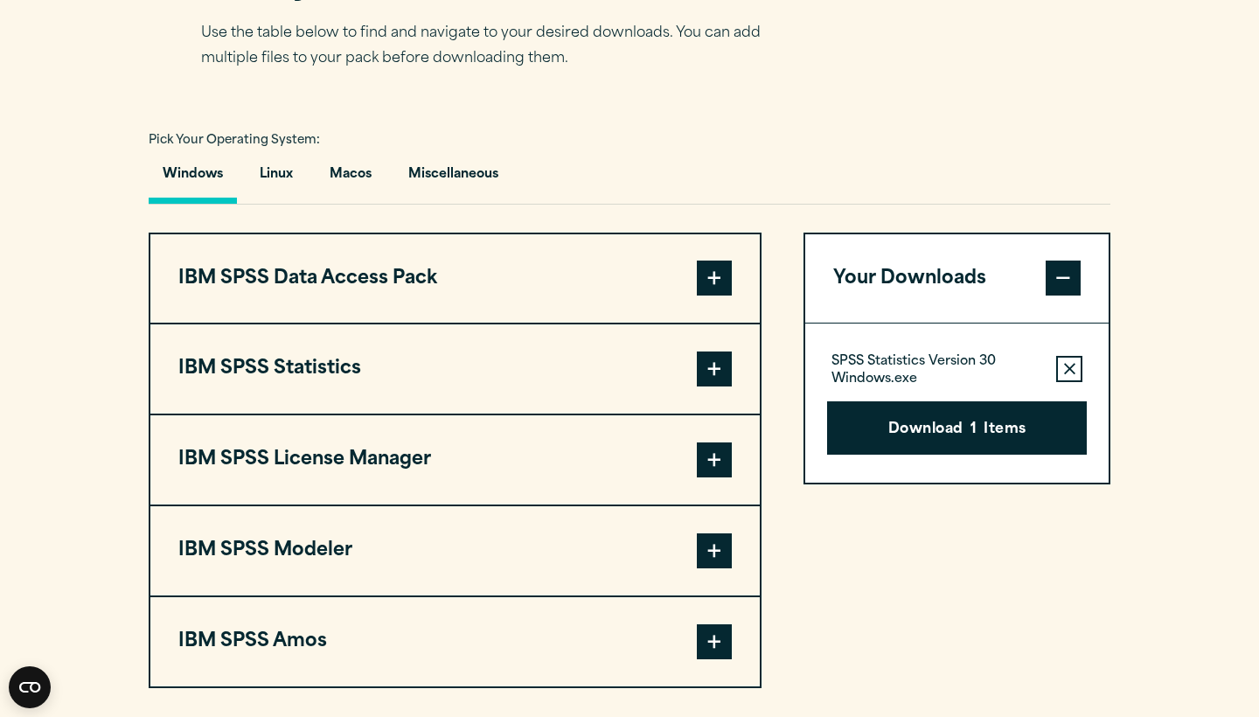
scroll to position [1163, 0]
click at [371, 203] on button "Macos" at bounding box center [351, 178] width 70 height 50
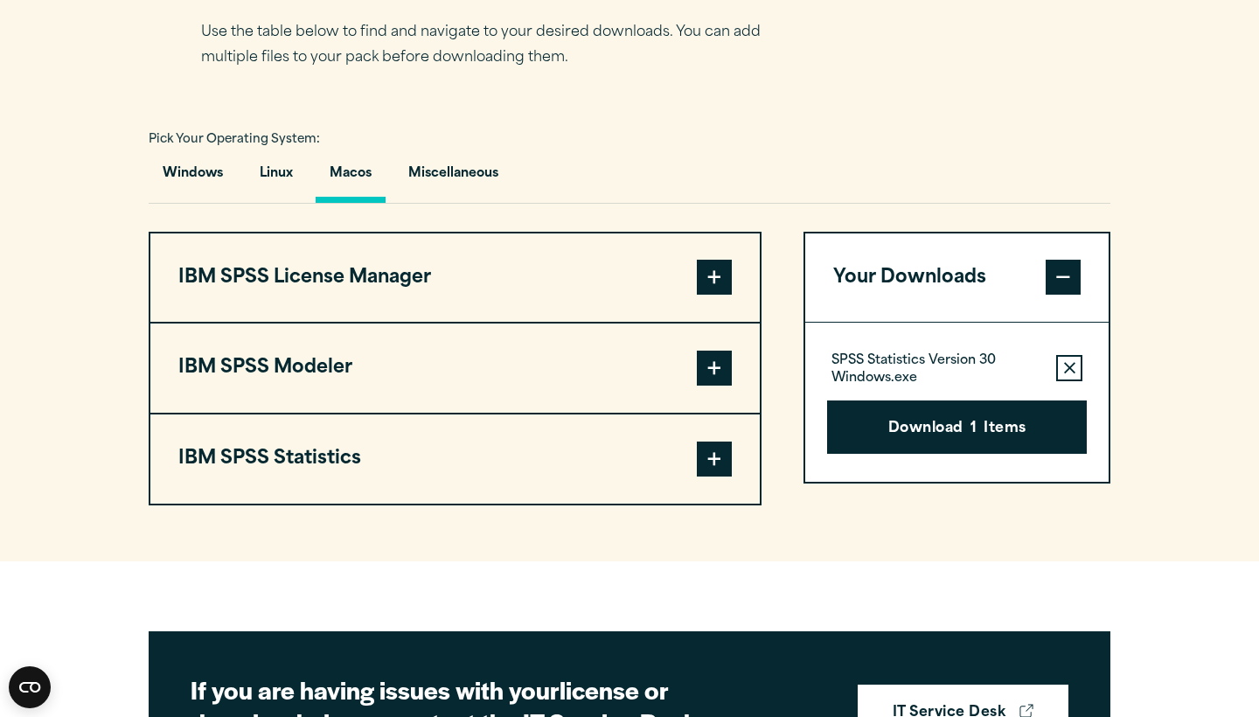
click at [714, 477] on span at bounding box center [714, 459] width 35 height 35
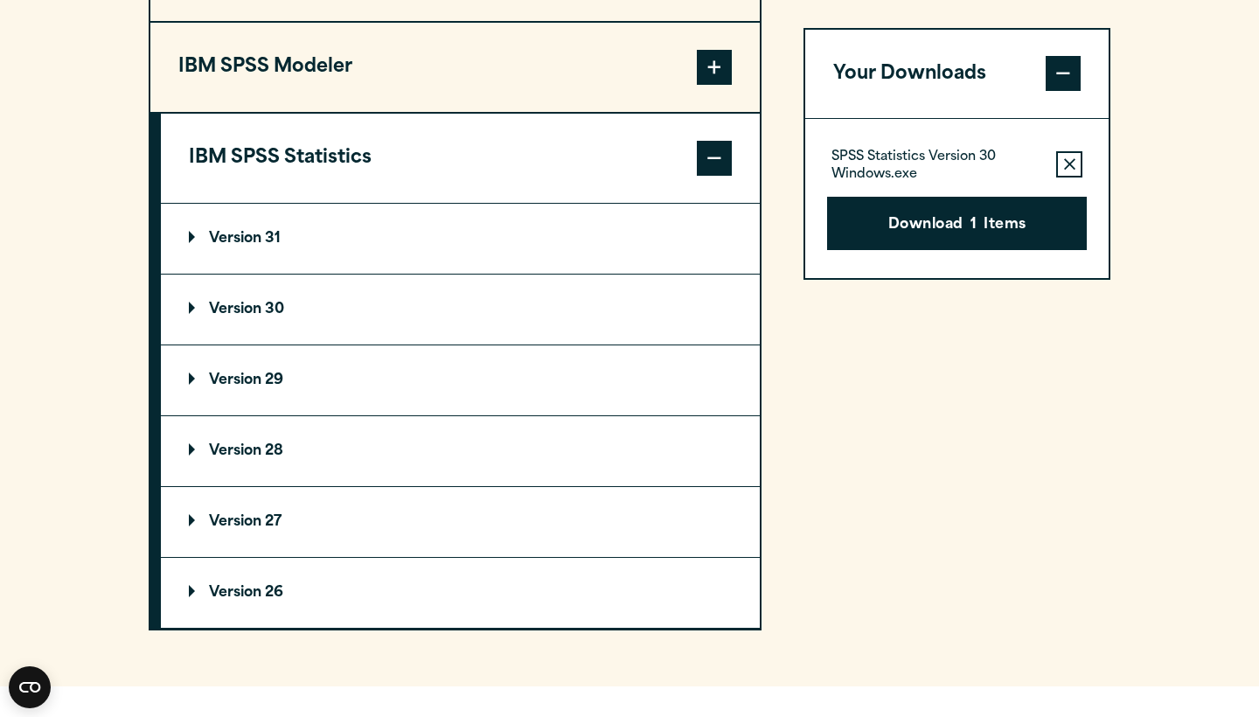
scroll to position [1465, 0]
click at [275, 245] on p "Version 31" at bounding box center [235, 238] width 92 height 14
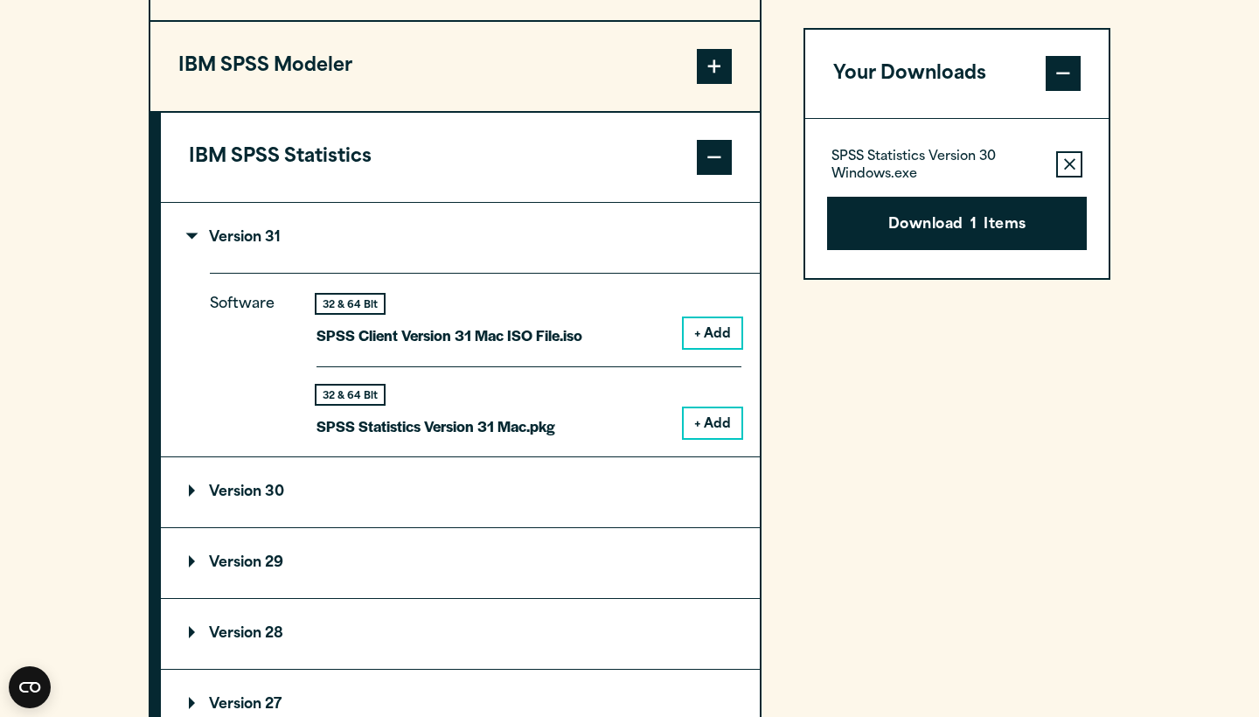
click at [698, 438] on button "+ Add" at bounding box center [713, 423] width 58 height 30
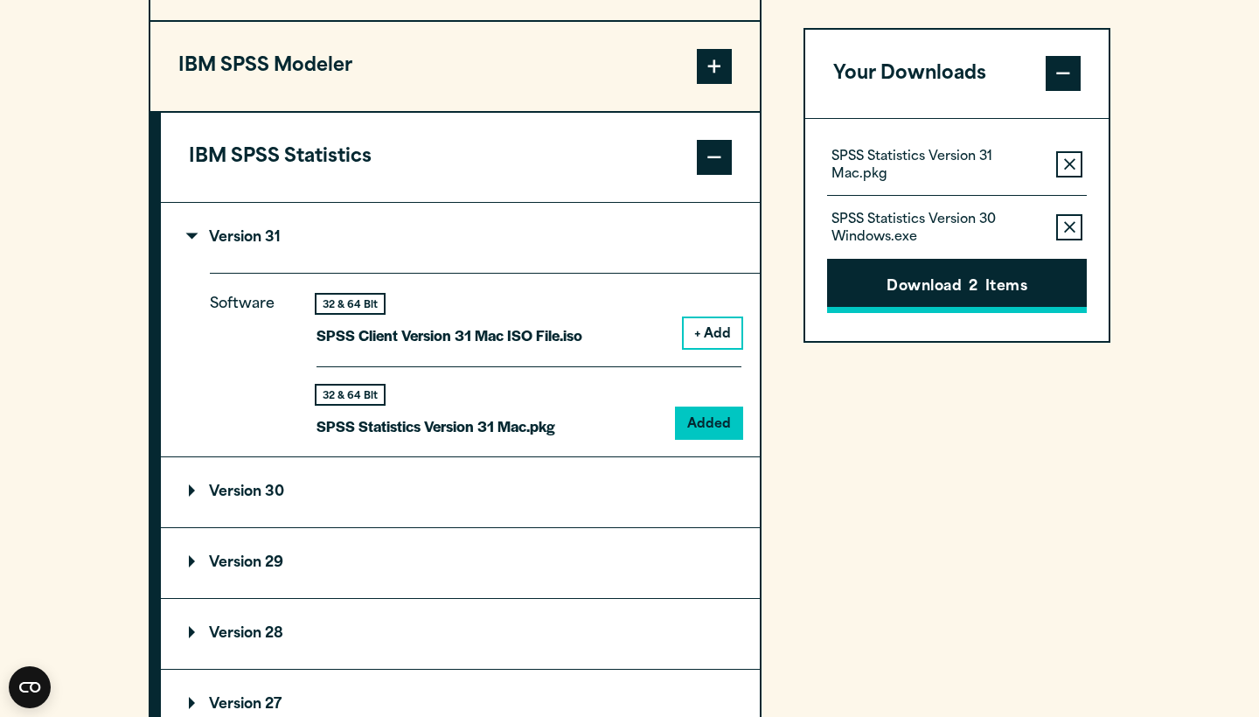
click at [901, 296] on button "Download 2 Items" at bounding box center [957, 287] width 260 height 54
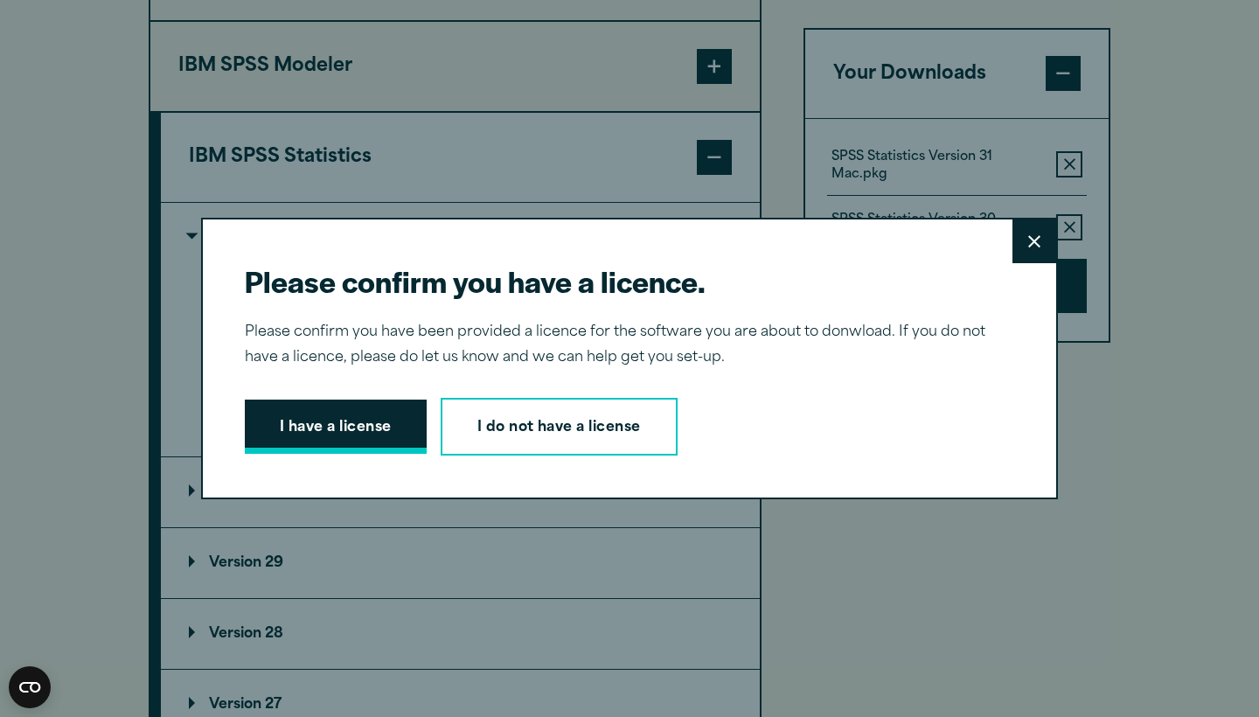
click at [289, 443] on button "I have a license" at bounding box center [336, 427] width 182 height 54
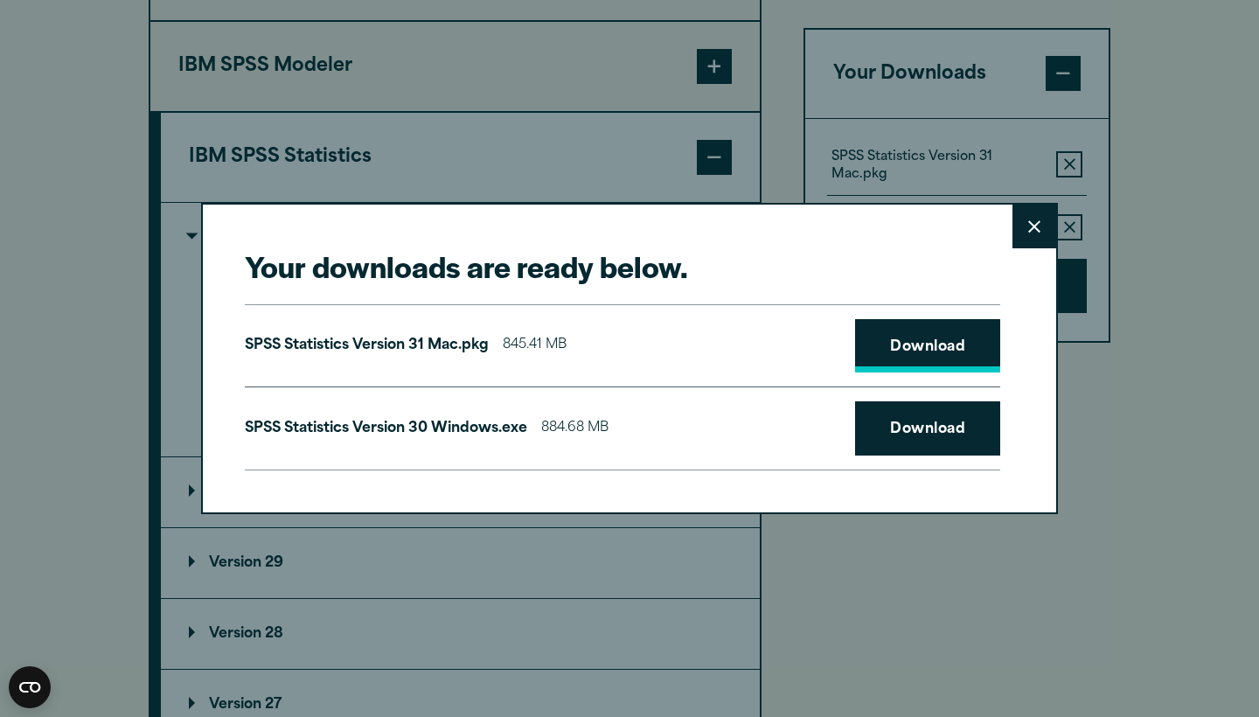
click at [909, 342] on link "Download" at bounding box center [927, 346] width 145 height 54
